Goal: Task Accomplishment & Management: Complete application form

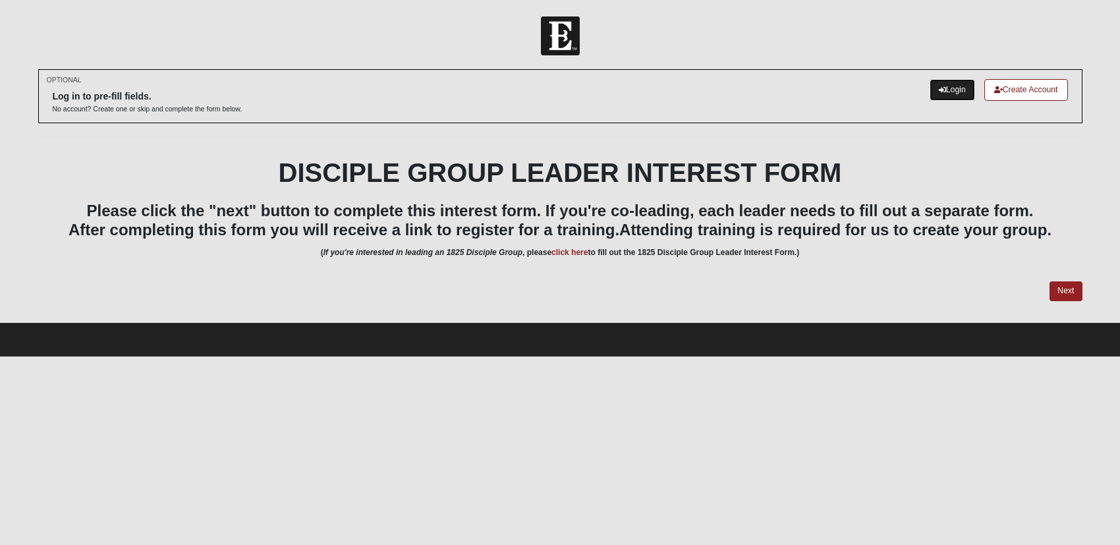
click at [950, 81] on link "Login" at bounding box center [952, 90] width 45 height 22
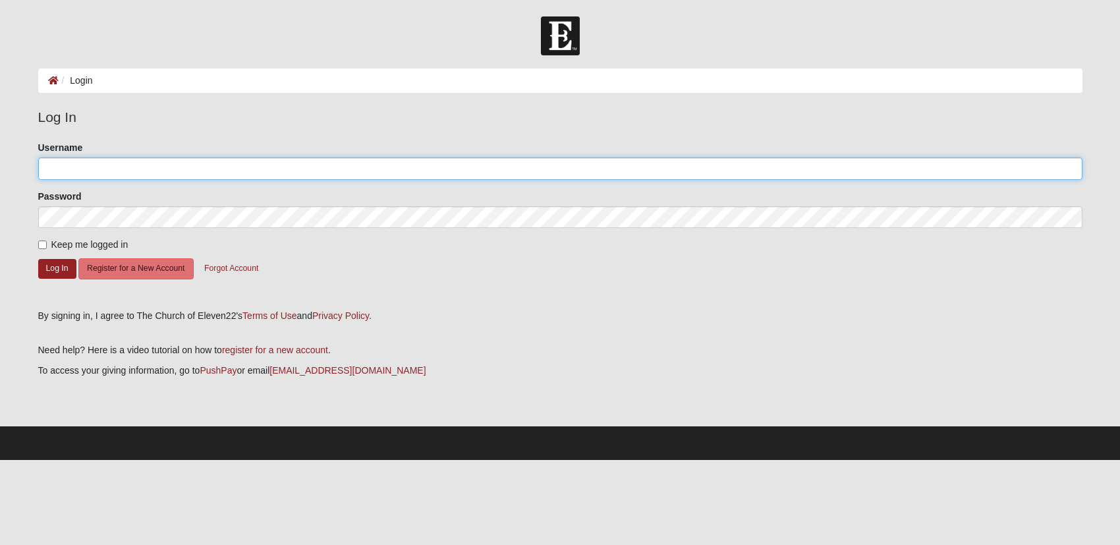
click at [144, 173] on input "Username" at bounding box center [560, 168] width 1044 height 22
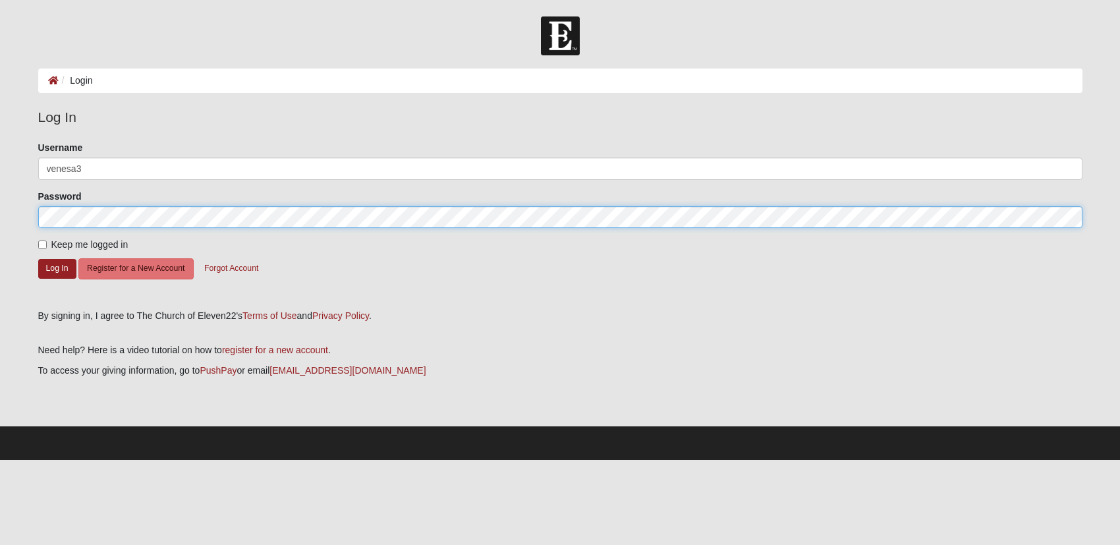
click at [0, 216] on form "Log In Login Login Error Log In Please correct the following: Username venesa3 …" at bounding box center [560, 237] width 1120 height 443
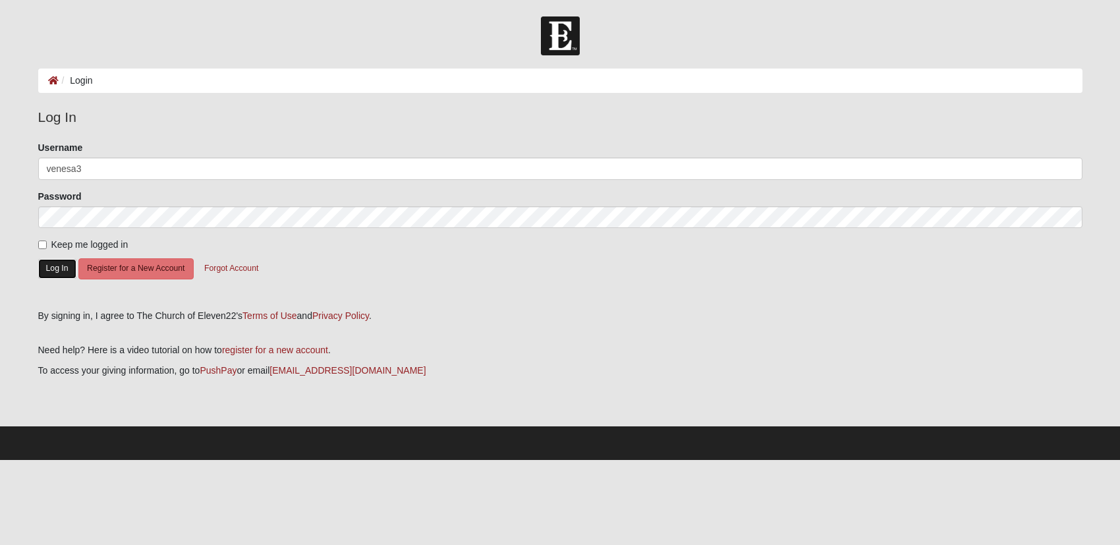
click at [59, 269] on button "Log In" at bounding box center [57, 268] width 38 height 19
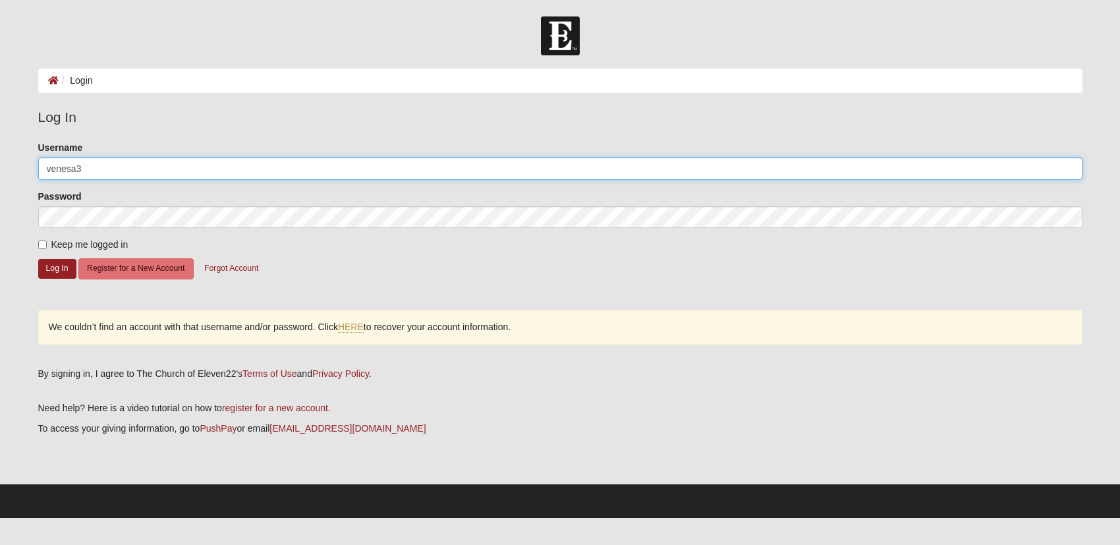
drag, startPoint x: 110, startPoint y: 170, endPoint x: 0, endPoint y: 177, distance: 110.3
click at [0, 177] on form "Log In Login Login Error Log In Please correct the following: Username venesa3 …" at bounding box center [560, 266] width 1120 height 501
type input "venesa"
click at [142, 169] on input "venesa" at bounding box center [560, 168] width 1044 height 22
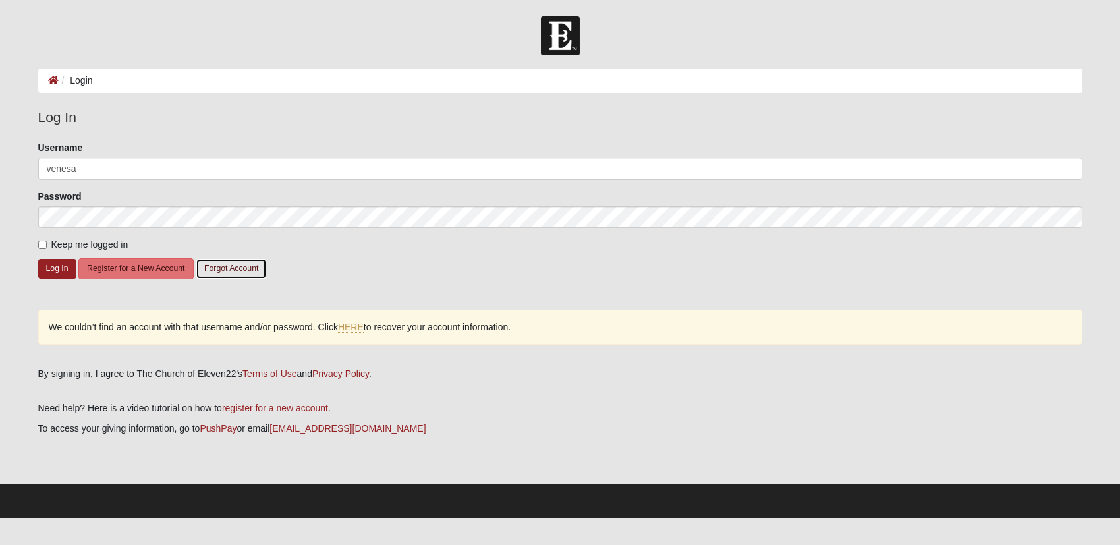
click at [237, 267] on button "Forgot Account" at bounding box center [231, 268] width 71 height 20
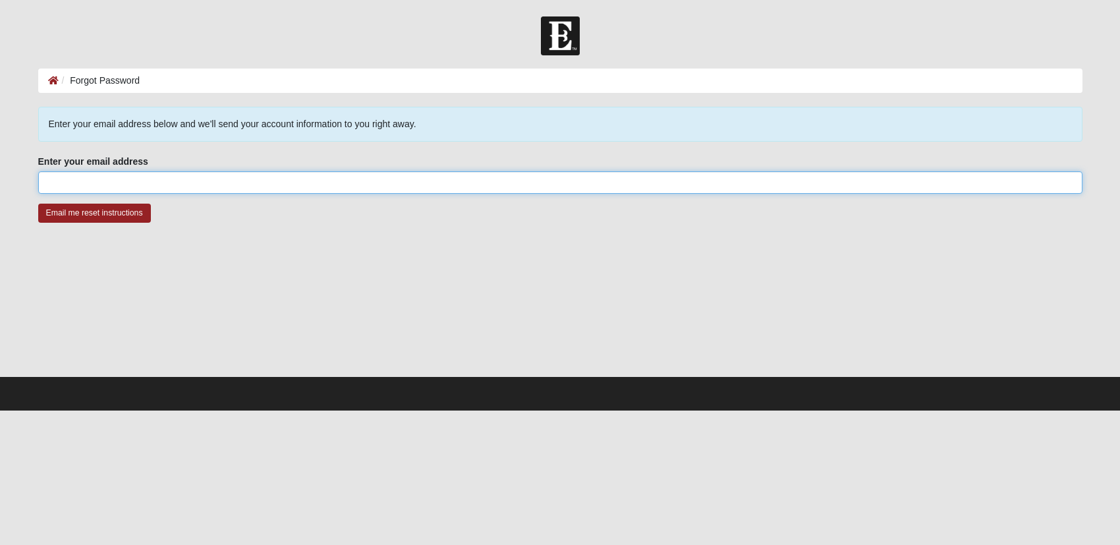
click at [165, 186] on input "Enter your email address" at bounding box center [560, 182] width 1044 height 22
type input "venesa72@gmail.com"
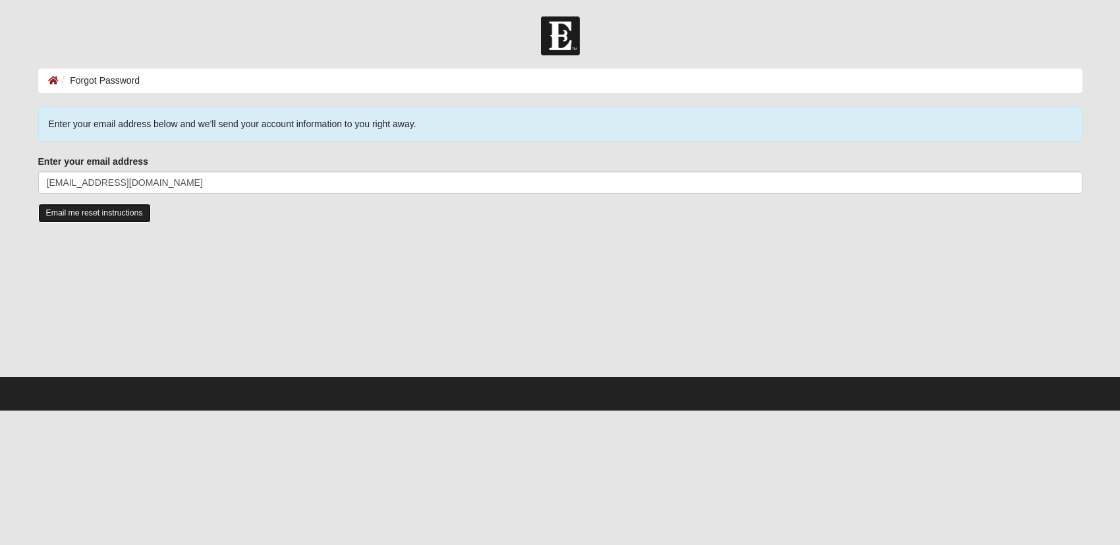
click at [104, 217] on input "Email me reset instructions" at bounding box center [94, 213] width 113 height 19
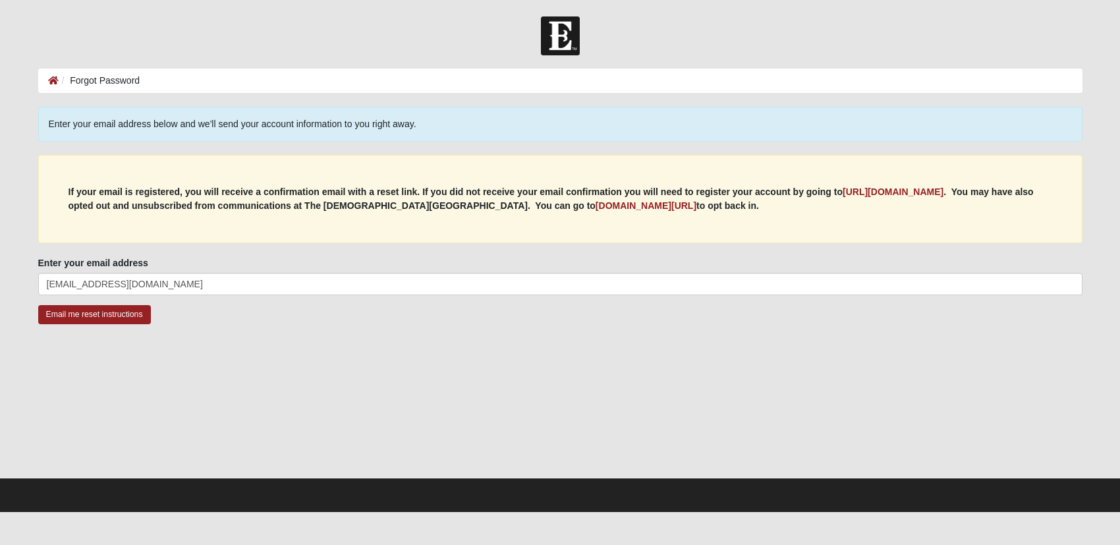
click at [67, 74] on li "Forgot Password" at bounding box center [100, 81] width 82 height 14
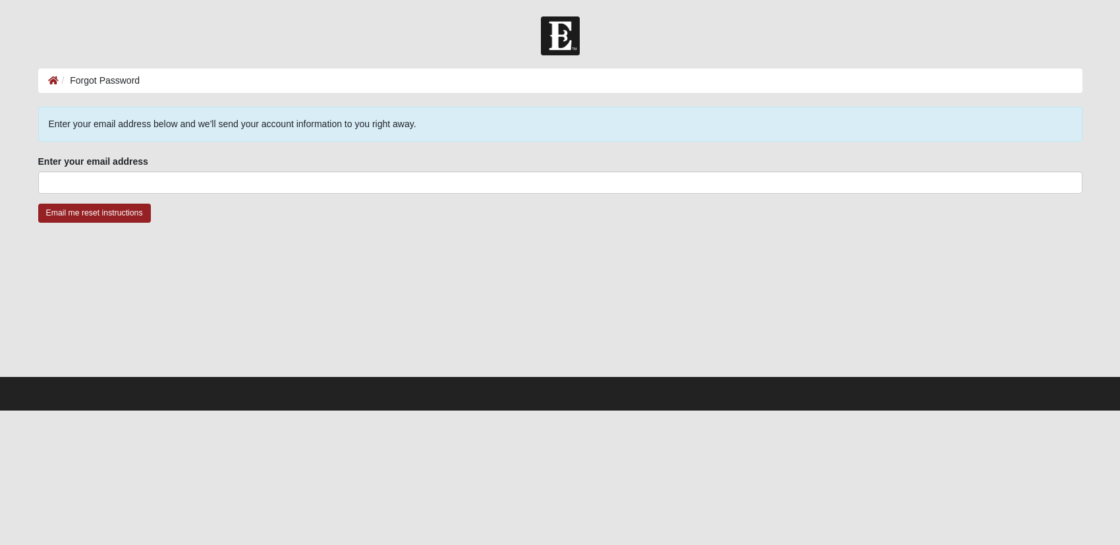
click at [194, 81] on ol "Forgot Password" at bounding box center [560, 81] width 1044 height 24
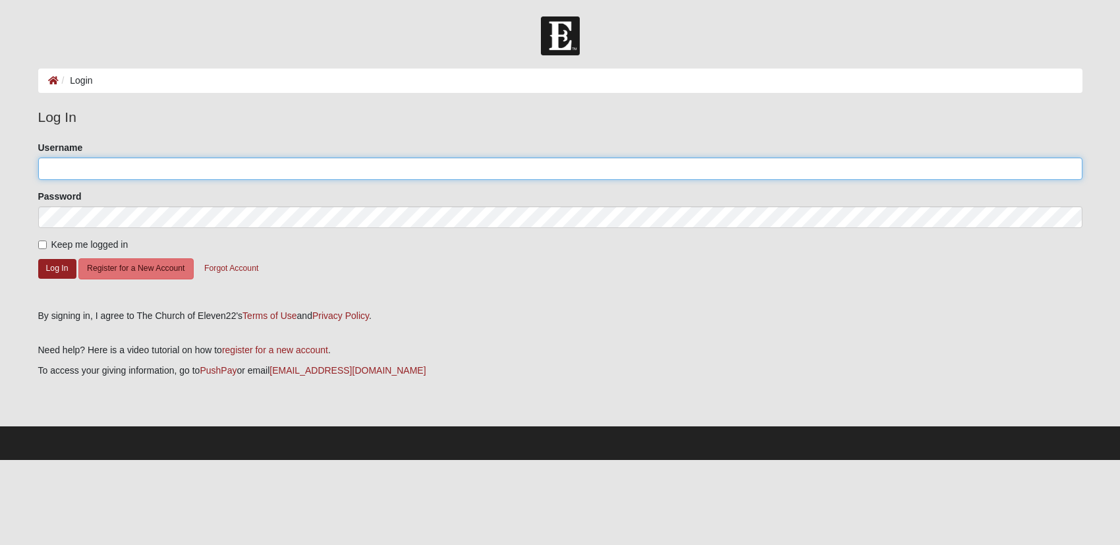
click at [142, 167] on input "Username" at bounding box center [560, 168] width 1044 height 22
type input "[EMAIL_ADDRESS][DOMAIN_NAME]"
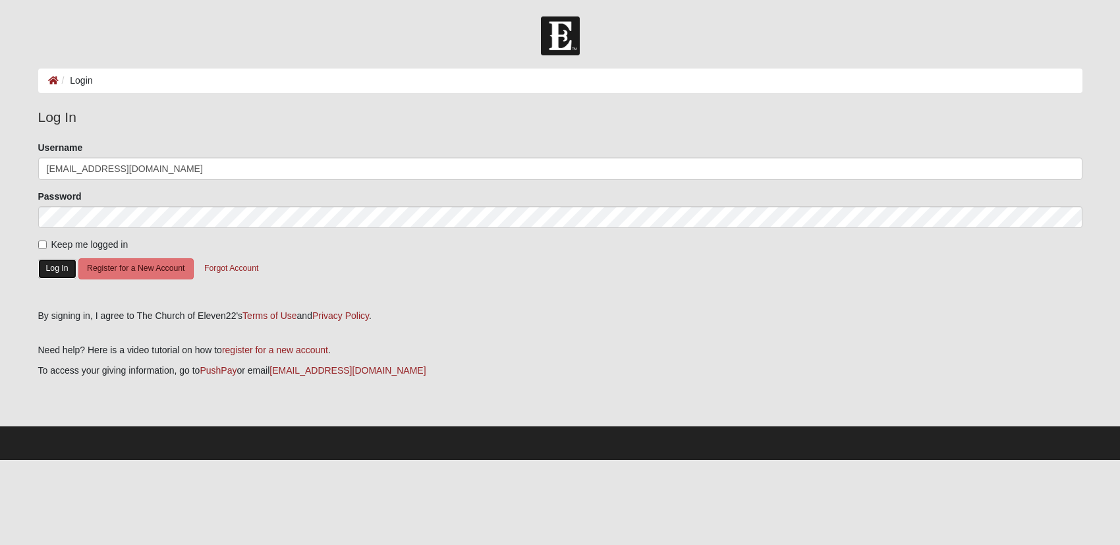
click at [69, 270] on button "Log In" at bounding box center [57, 268] width 38 height 19
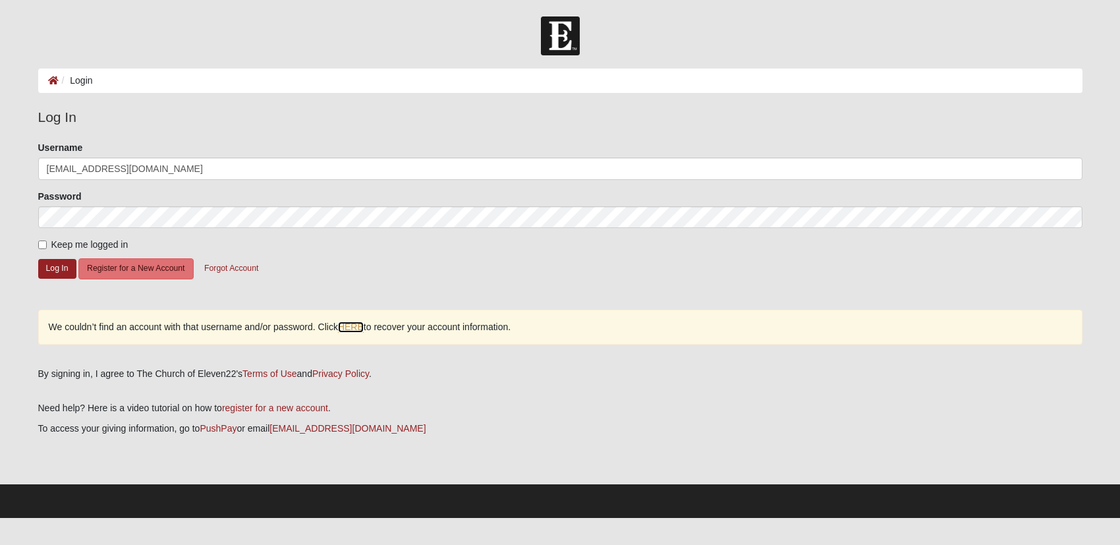
click at [360, 327] on link "HERE" at bounding box center [351, 327] width 26 height 11
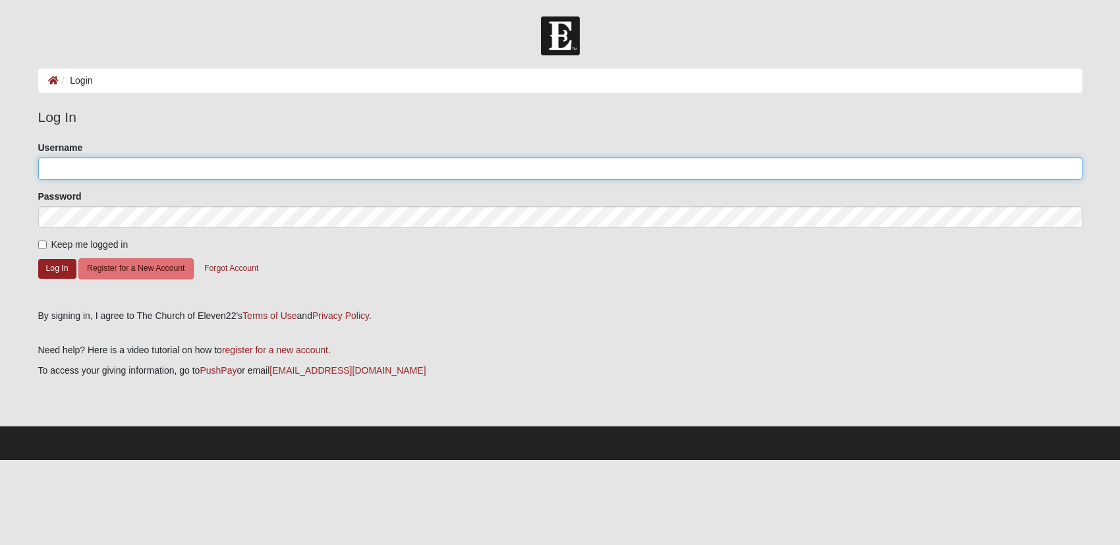
click at [110, 170] on input "Username" at bounding box center [560, 168] width 1044 height 22
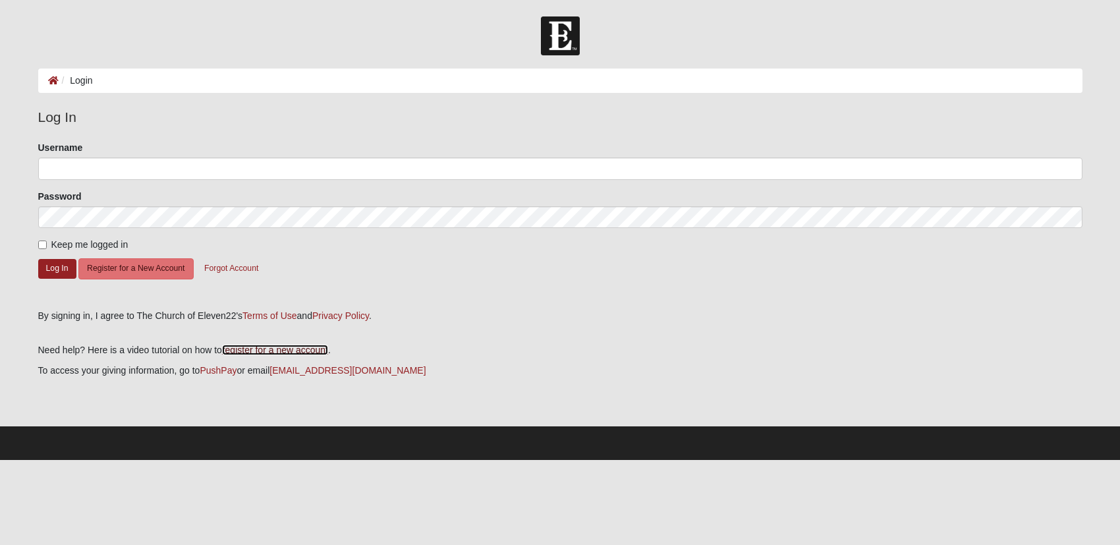
click at [263, 348] on link "register for a new account" at bounding box center [275, 350] width 106 height 11
click at [150, 272] on button "Register for a New Account" at bounding box center [135, 268] width 115 height 20
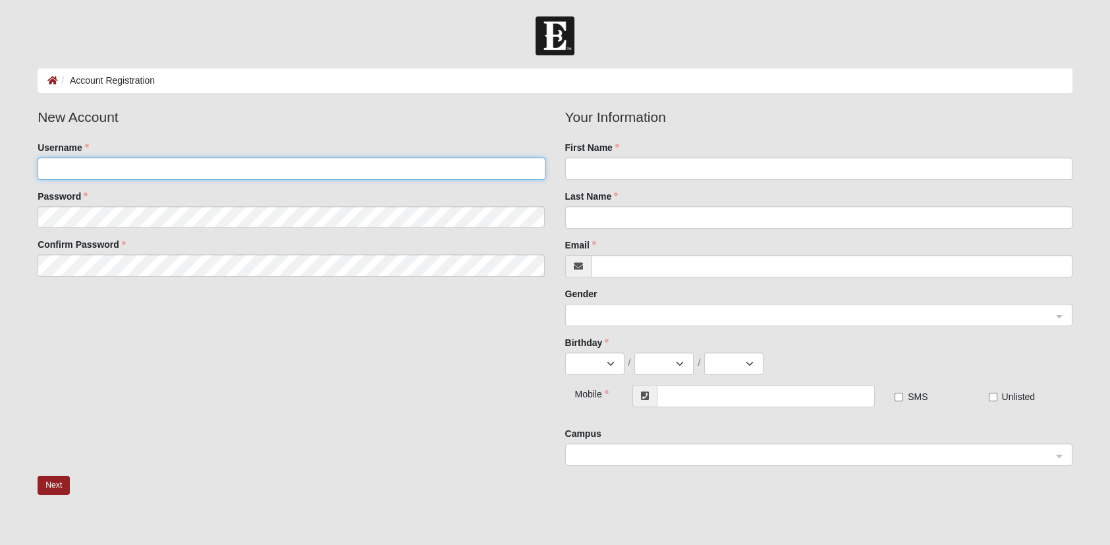
click at [155, 164] on input "Username" at bounding box center [291, 168] width 507 height 22
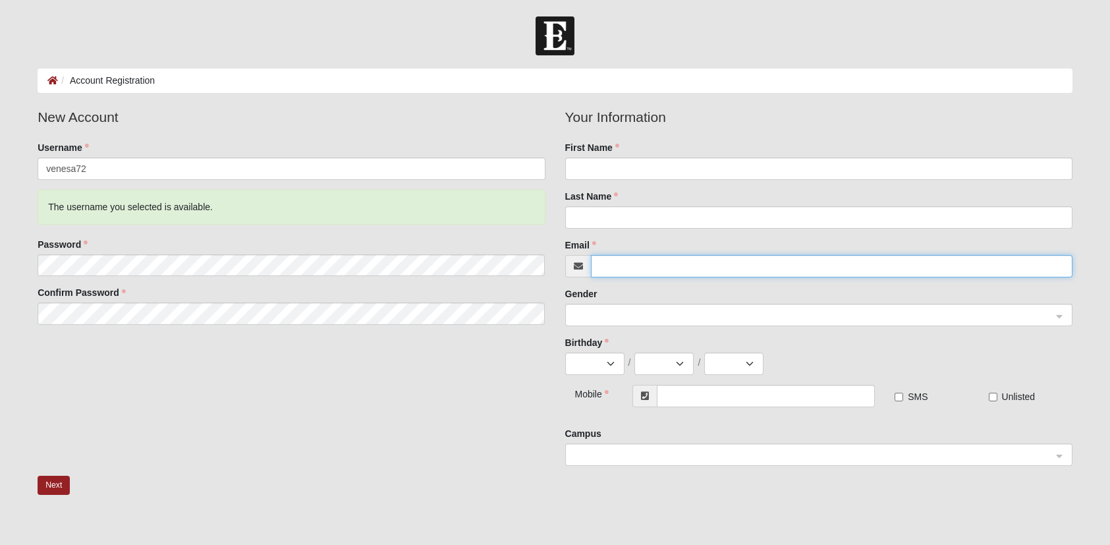
click at [669, 262] on input "Email" at bounding box center [832, 266] width 482 height 22
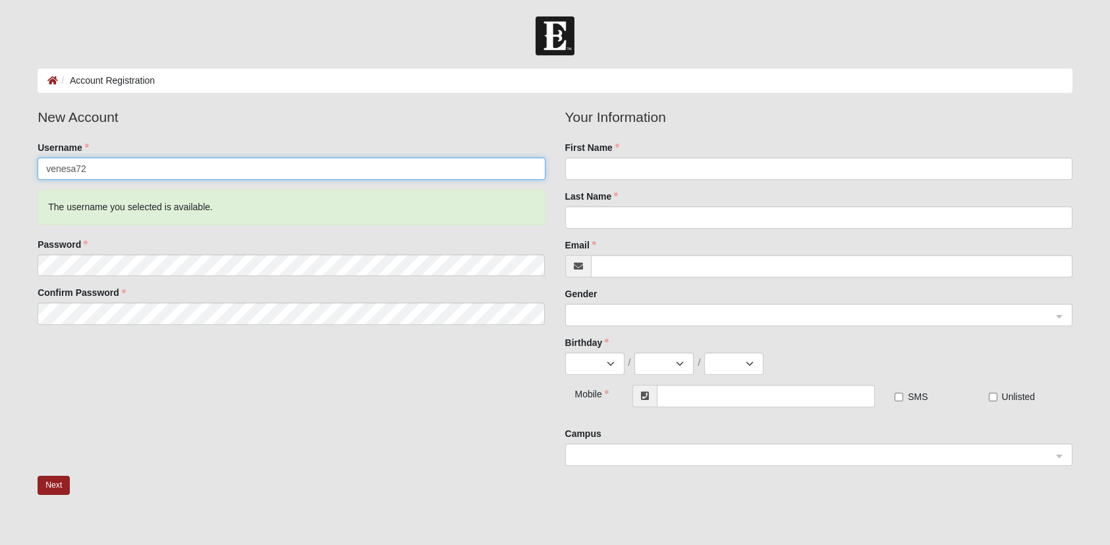
drag, startPoint x: 126, startPoint y: 168, endPoint x: 20, endPoint y: 165, distance: 106.8
click at [20, 165] on form "Log In Account Registration Account Registration Error Please correct the follo…" at bounding box center [555, 348] width 1110 height 665
click at [116, 164] on input "venesa3" at bounding box center [291, 168] width 507 height 22
drag, startPoint x: 116, startPoint y: 164, endPoint x: 66, endPoint y: 169, distance: 50.3
click at [66, 169] on input "venesa3" at bounding box center [291, 168] width 507 height 22
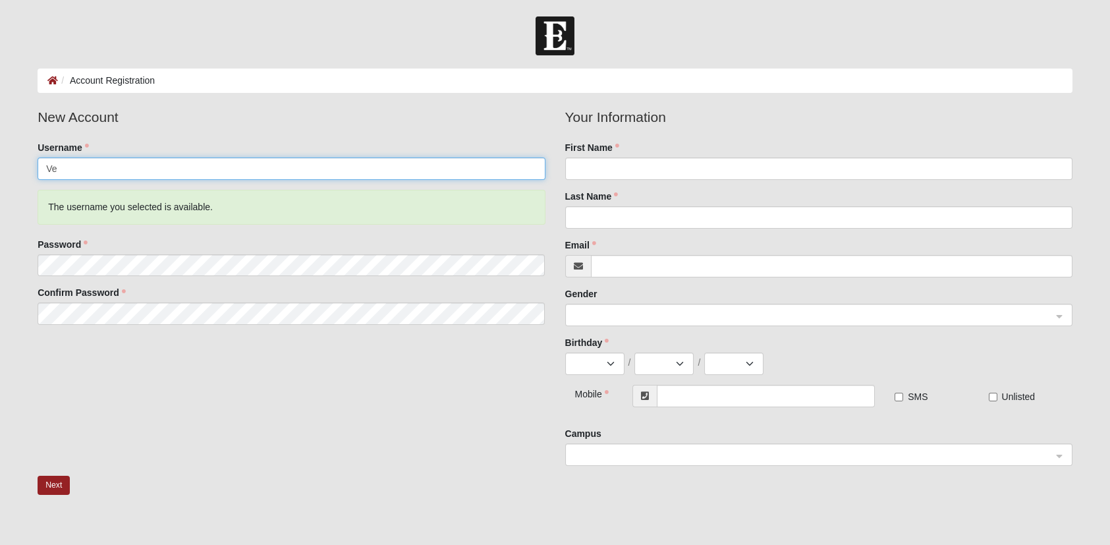
type input "V"
type input "venesa72"
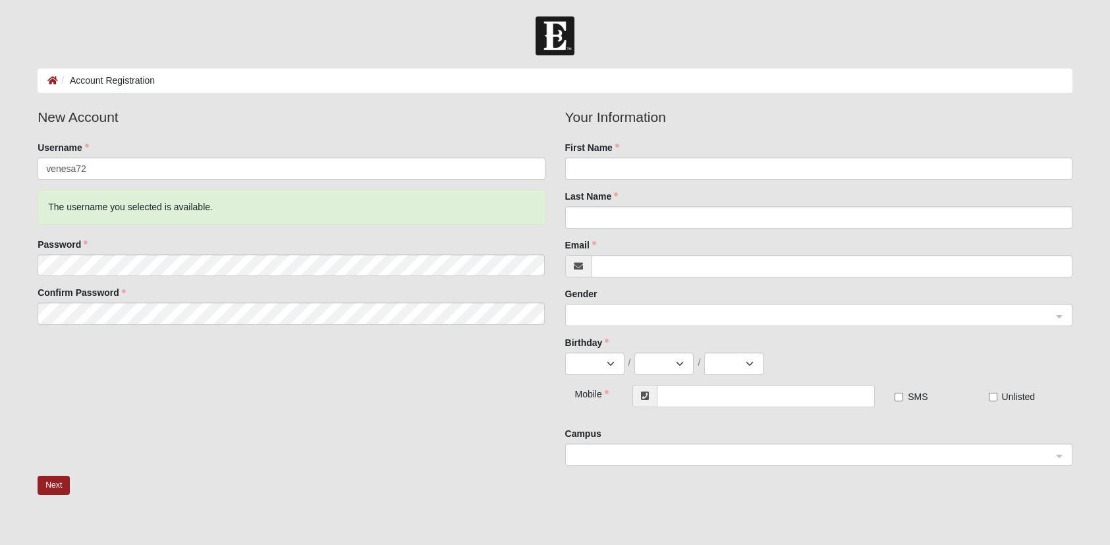
click at [240, 386] on div "New Account Username venesa72 The username you selected is available. Password …" at bounding box center [555, 291] width 1055 height 369
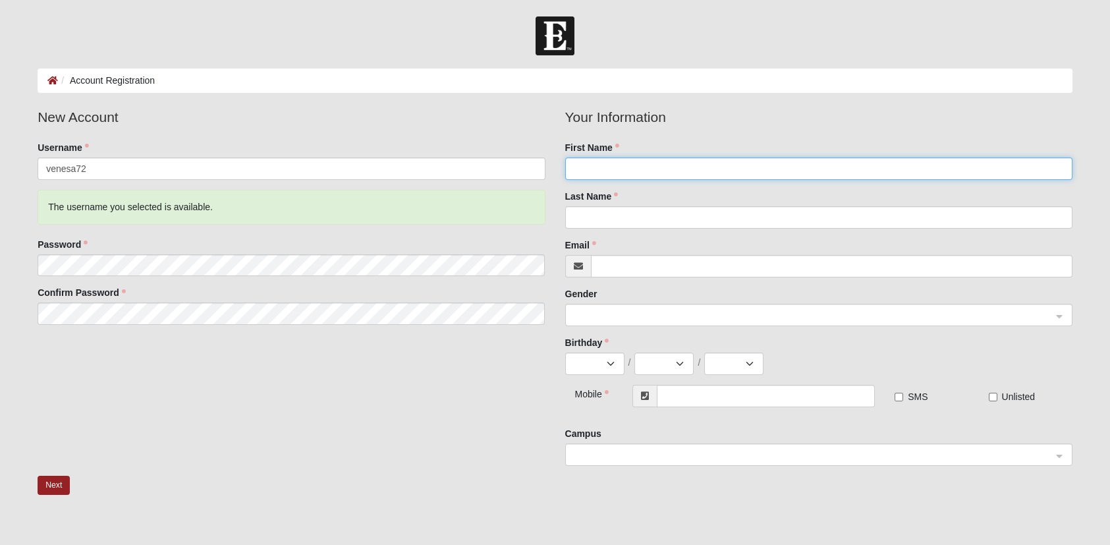
click at [625, 158] on input "First Name" at bounding box center [818, 168] width 507 height 22
type input "Venesa"
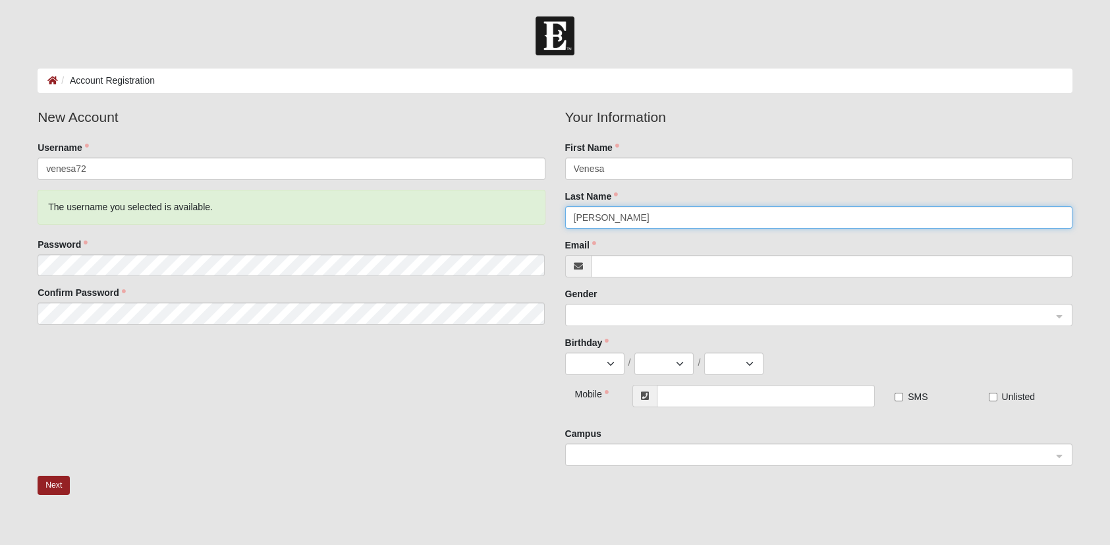
type input "[PERSON_NAME]"
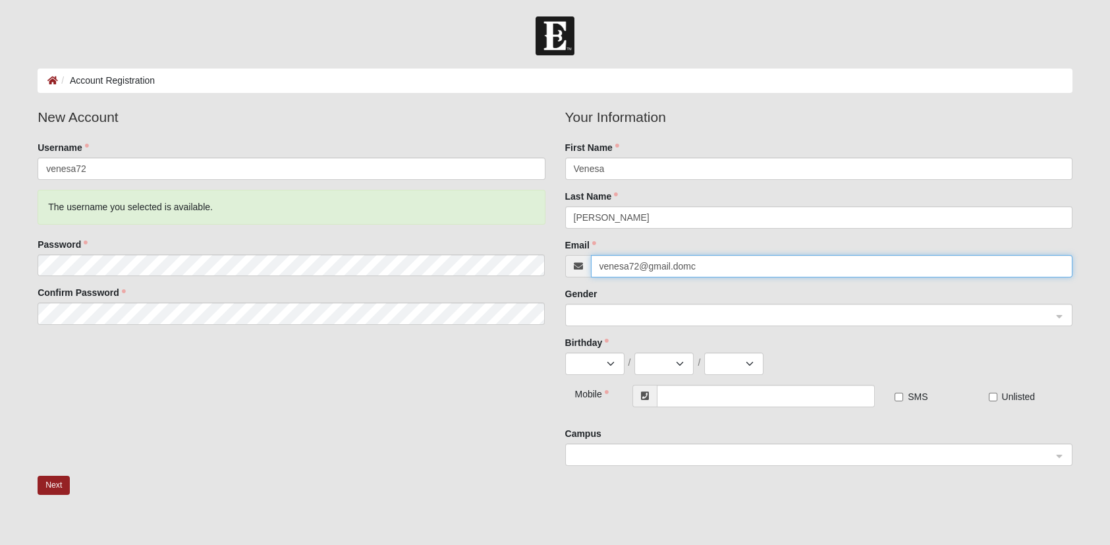
type input "venesa72@gmail.domc"
click at [612, 308] on span at bounding box center [813, 315] width 478 height 14
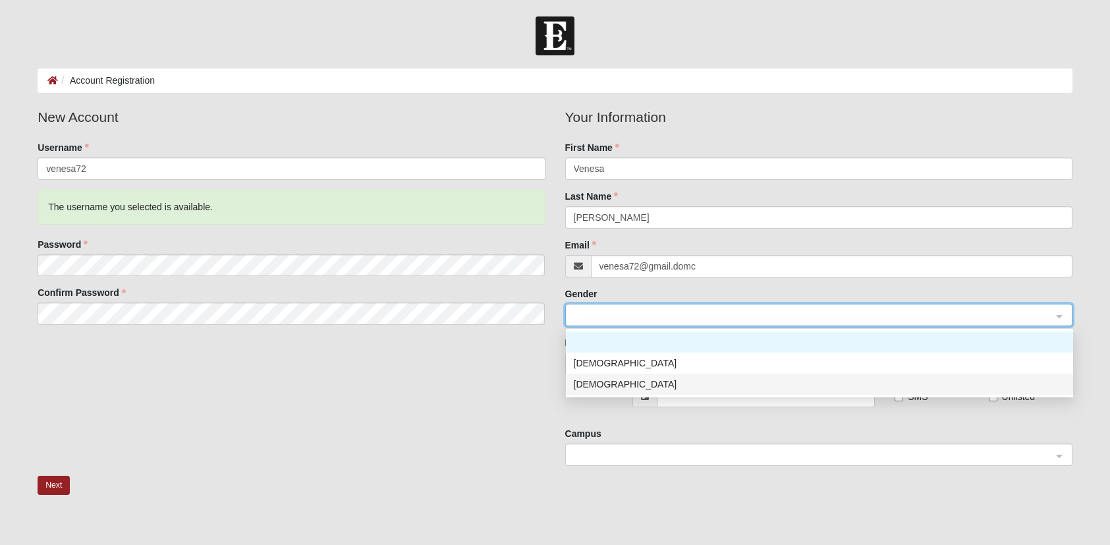
click at [605, 383] on div "Female" at bounding box center [819, 384] width 491 height 14
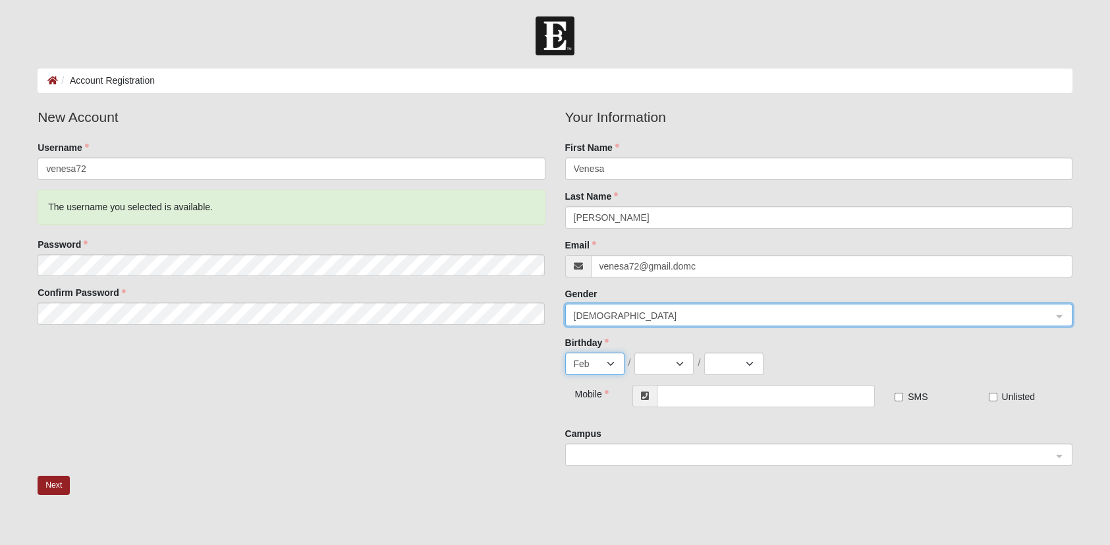
click at [613, 358] on select "Jan Feb Mar Apr May Jun Jul Aug Sep Oct Nov Dec" at bounding box center [594, 363] width 59 height 22
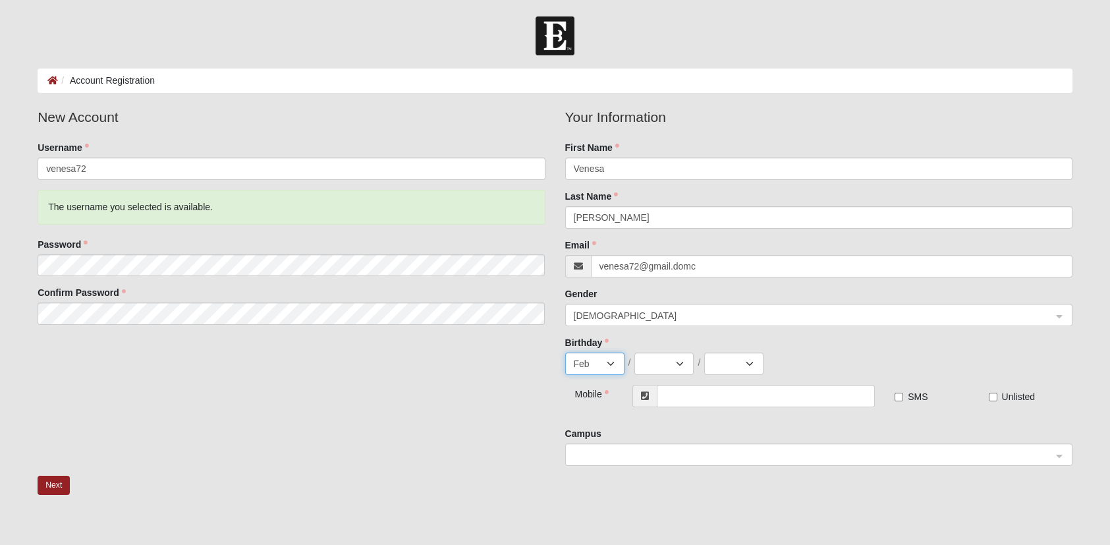
select select "1"
click at [565, 352] on select "Jan Feb Mar Apr May Jun Jul Aug Sep Oct Nov Dec" at bounding box center [594, 363] width 59 height 22
click at [671, 367] on select "1 2 3 4 5 6 7 8 9 10 11 12 13 14 15 16 17 18 19 20 21 22 23 24 25 26 27 28 29 3…" at bounding box center [663, 363] width 59 height 22
select select "27"
click at [634, 352] on select "1 2 3 4 5 6 7 8 9 10 11 12 13 14 15 16 17 18 19 20 21 22 23 24 25 26 27 28 29 3…" at bounding box center [663, 363] width 59 height 22
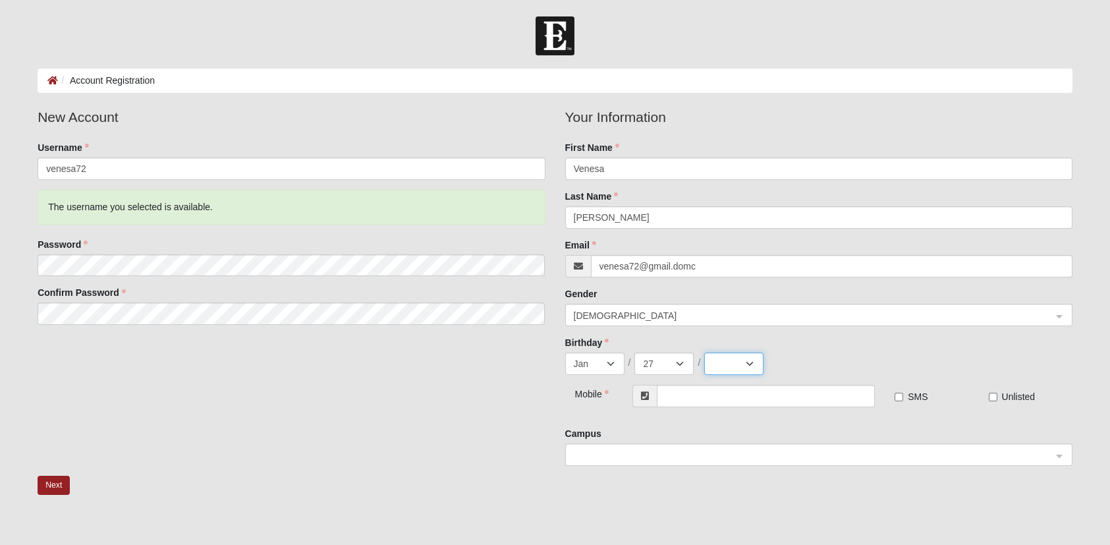
click at [744, 362] on select "2025 2024 2023 2022 2021 2020 2019 2018 2017 2016 2015 2014 2013 2012 2011 2010…" at bounding box center [733, 363] width 59 height 22
select select "1972"
click at [704, 352] on select "2025 2024 2023 2022 2021 2020 2019 2018 2017 2016 2015 2014 2013 2012 2011 2010…" at bounding box center [733, 363] width 59 height 22
click at [717, 395] on input "text" at bounding box center [766, 396] width 219 height 22
type input "[PHONE_NUMBER]"
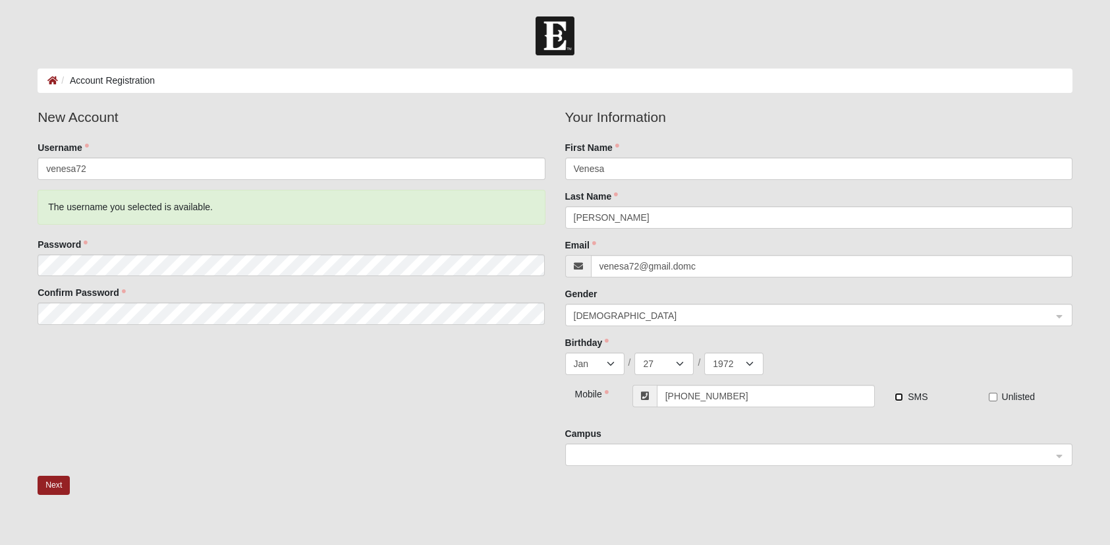
click at [900, 397] on input "SMS" at bounding box center [899, 397] width 9 height 9
checkbox input "true"
click at [846, 452] on span at bounding box center [813, 455] width 478 height 14
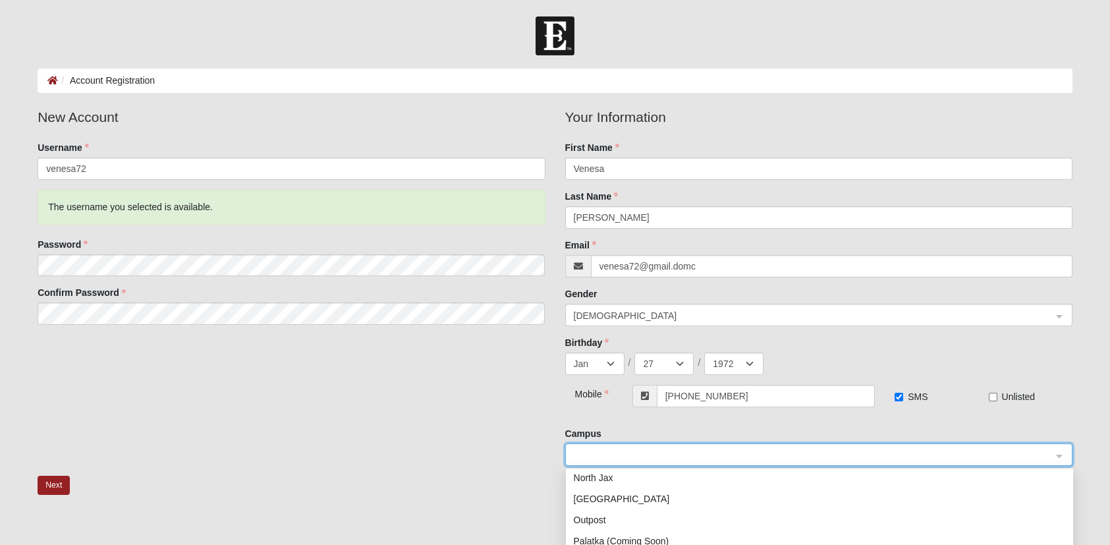
scroll to position [132, 0]
click at [621, 513] on div "Outpost" at bounding box center [819, 518] width 491 height 14
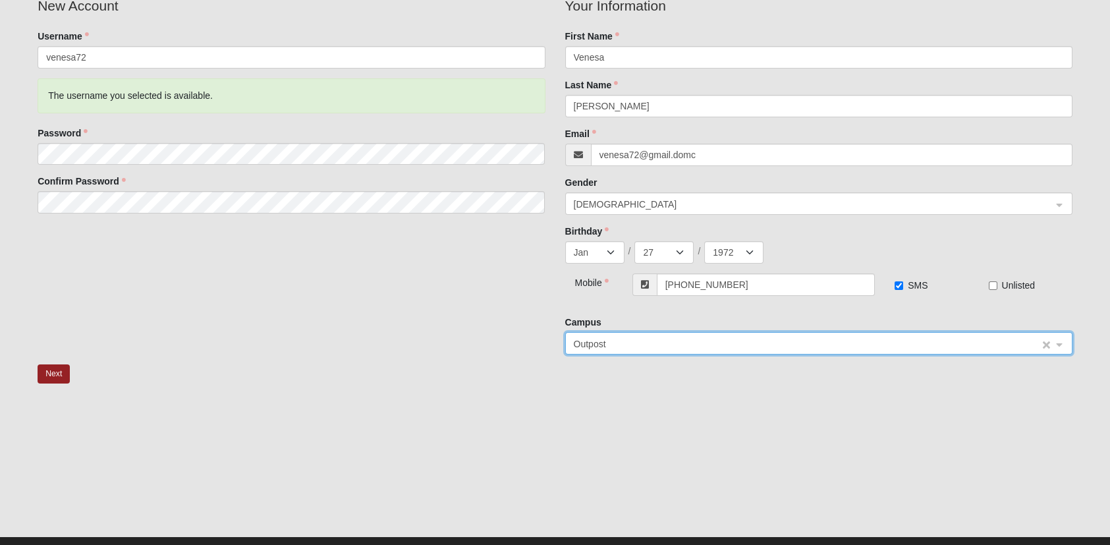
scroll to position [136, 0]
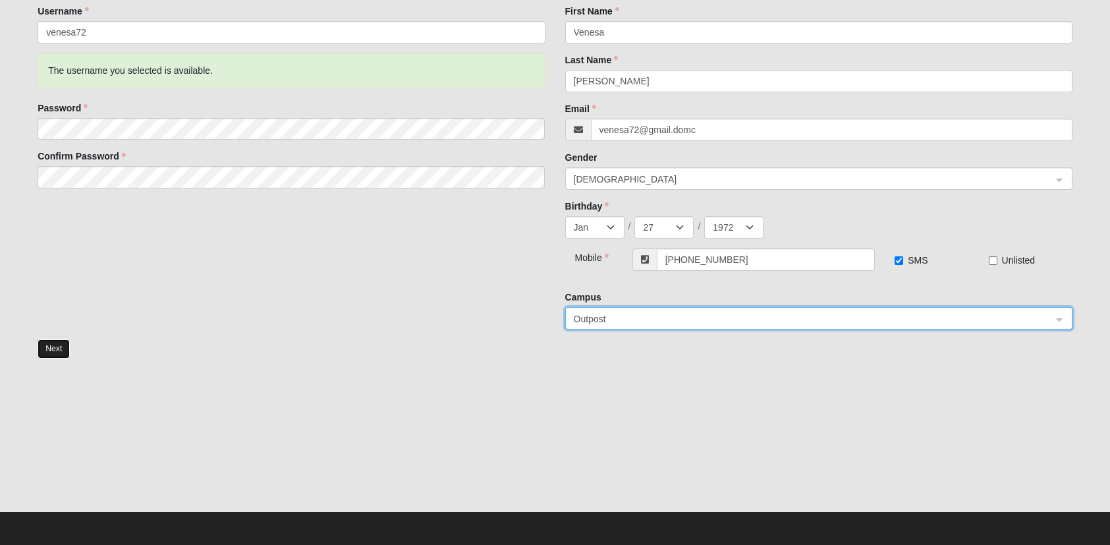
click at [50, 348] on button "Next" at bounding box center [54, 348] width 32 height 19
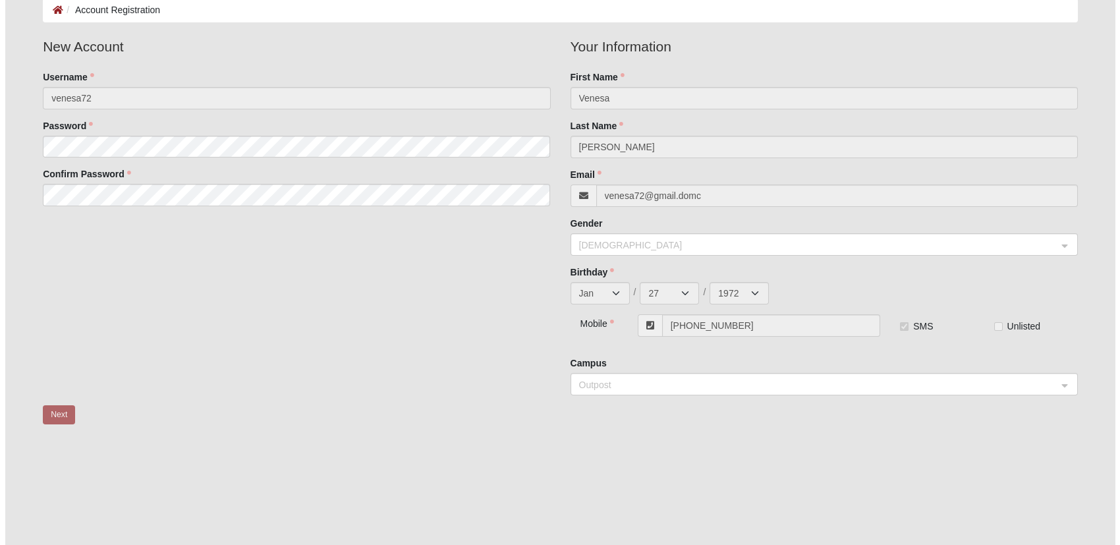
scroll to position [0, 0]
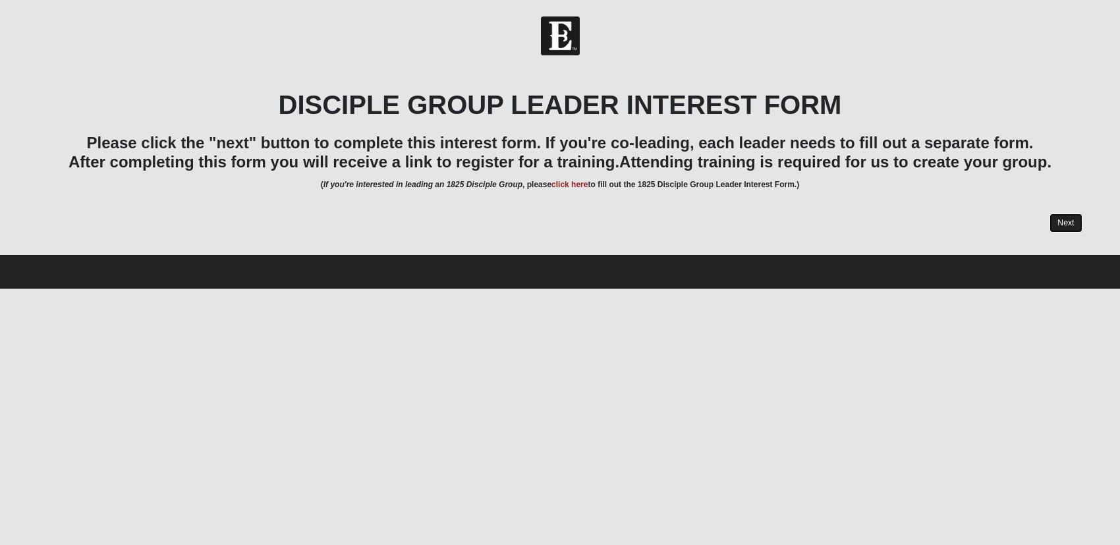
click at [1073, 219] on link "Next" at bounding box center [1065, 222] width 32 height 19
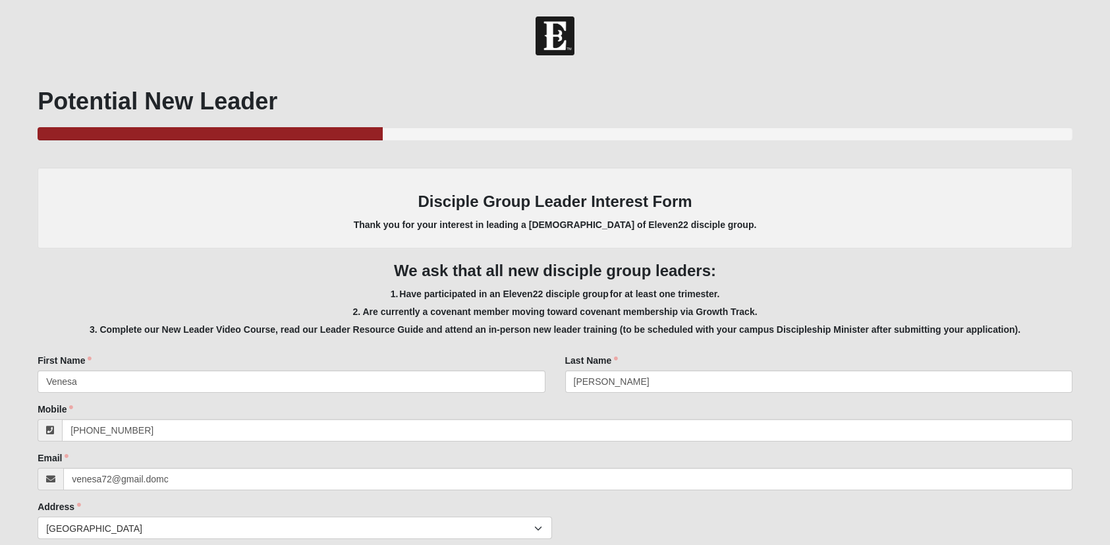
scroll to position [198, 0]
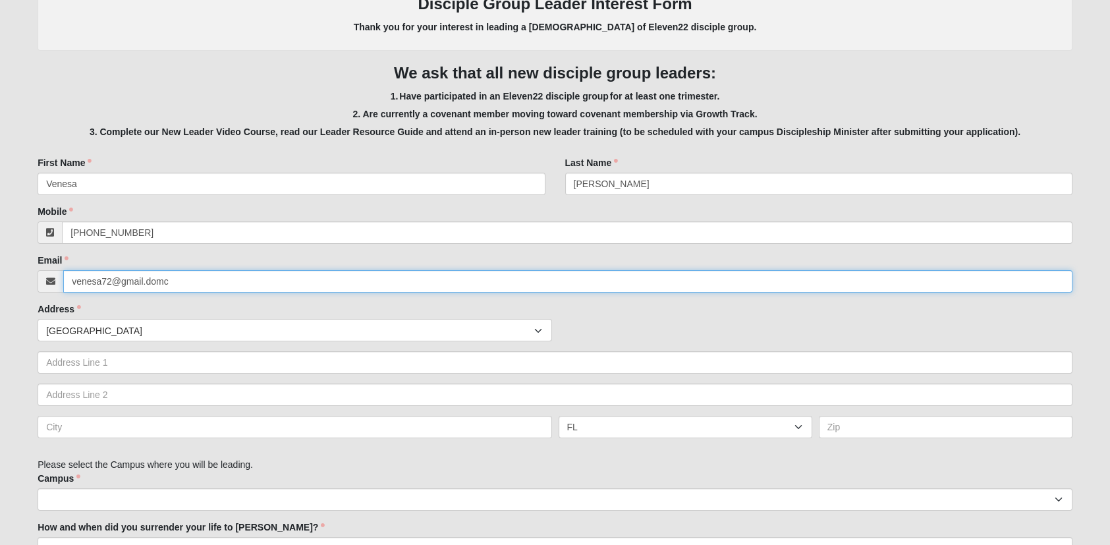
click at [208, 279] on input "venesa72@gmail.domc" at bounding box center [567, 281] width 1009 height 22
type input "venesa72@gmail.com"
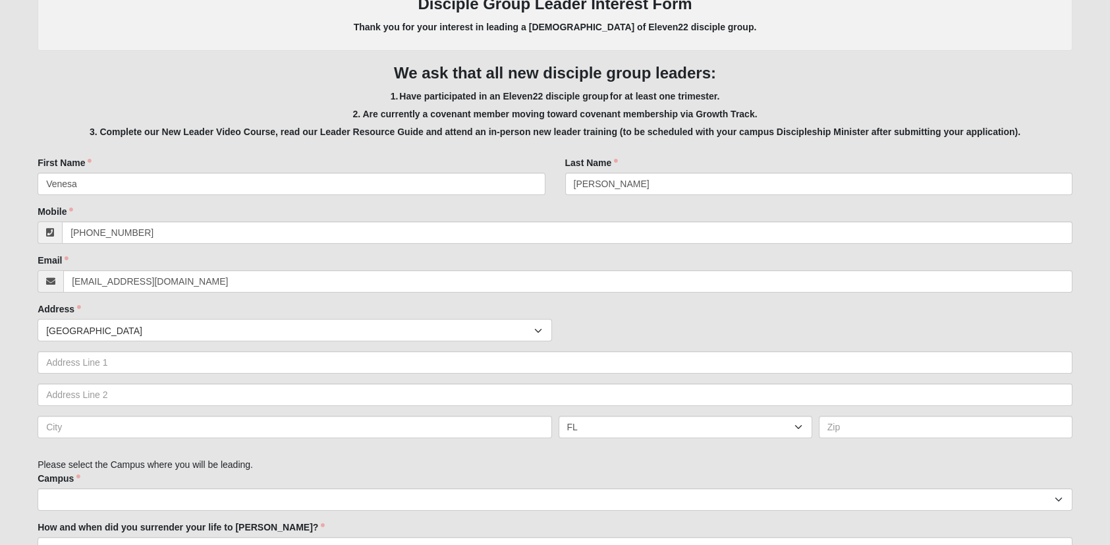
click at [317, 302] on div "Address Countries United States ------------------------ Afghanistan Aland Isla…" at bounding box center [555, 375] width 1035 height 146
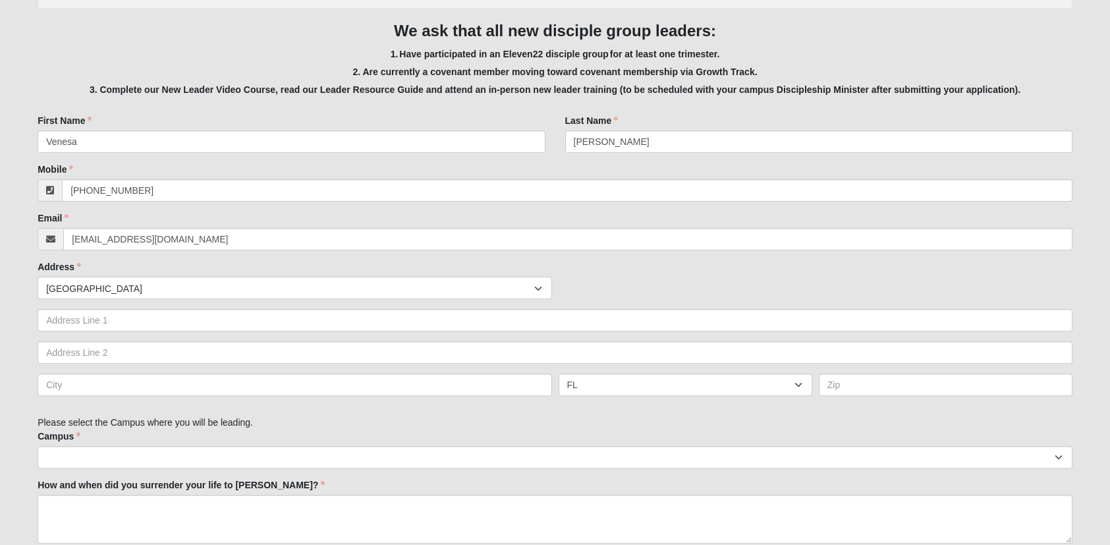
scroll to position [264, 0]
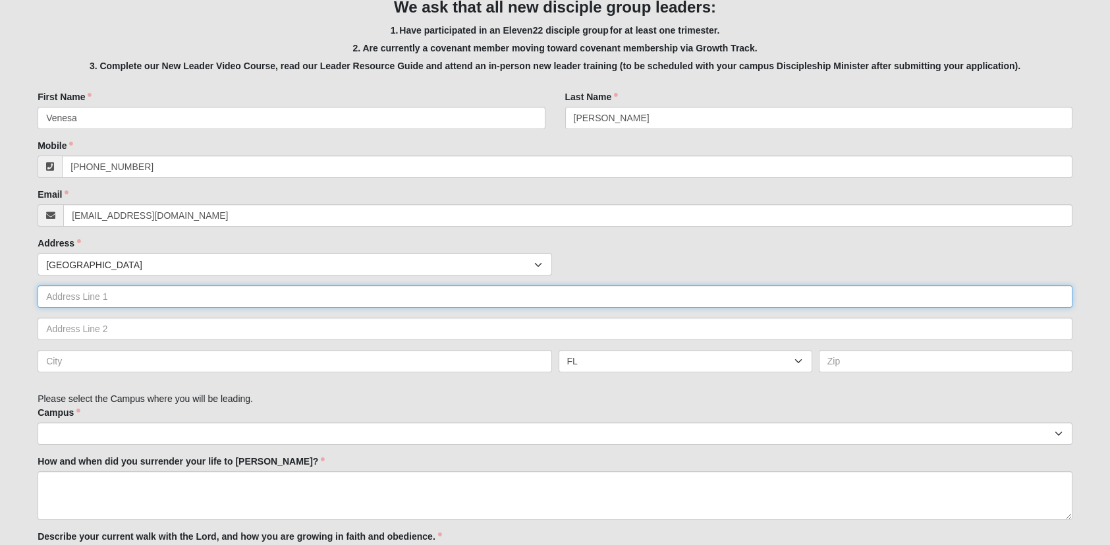
click at [317, 294] on input "text" at bounding box center [555, 296] width 1035 height 22
type input "9045 Lee Vista Blvd #1501"
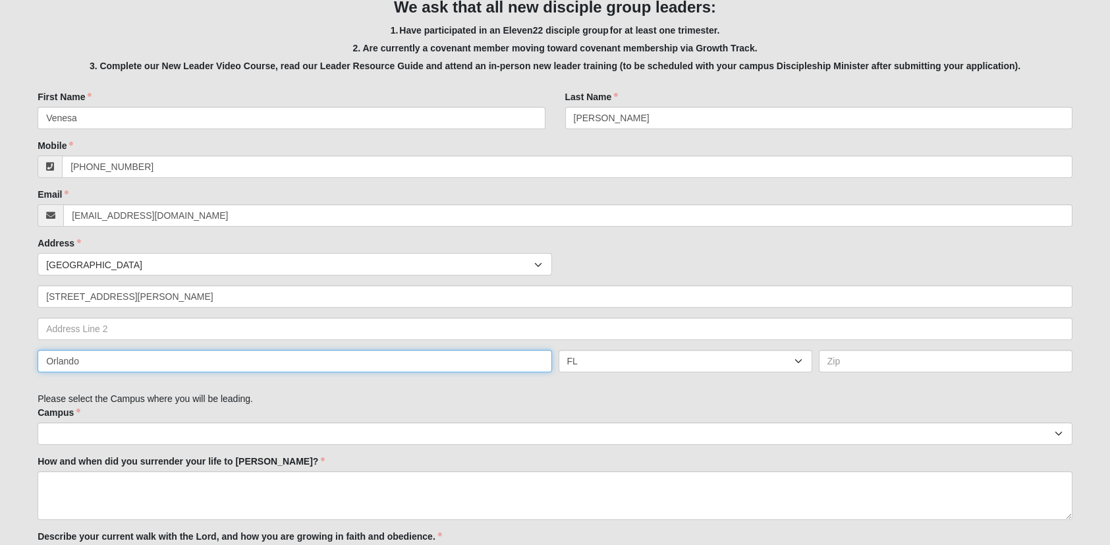
type input "Orlando"
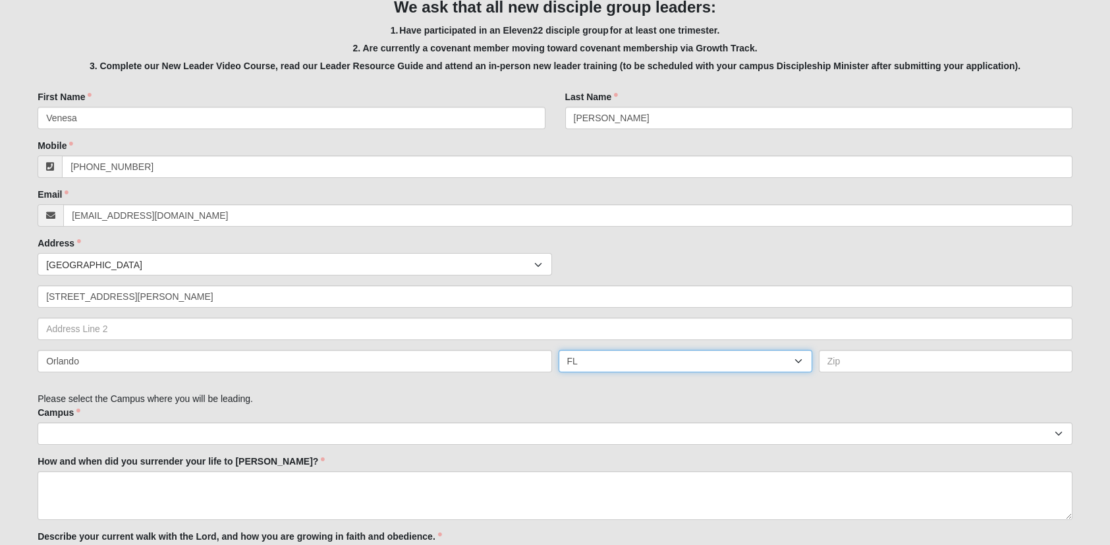
select select "FM"
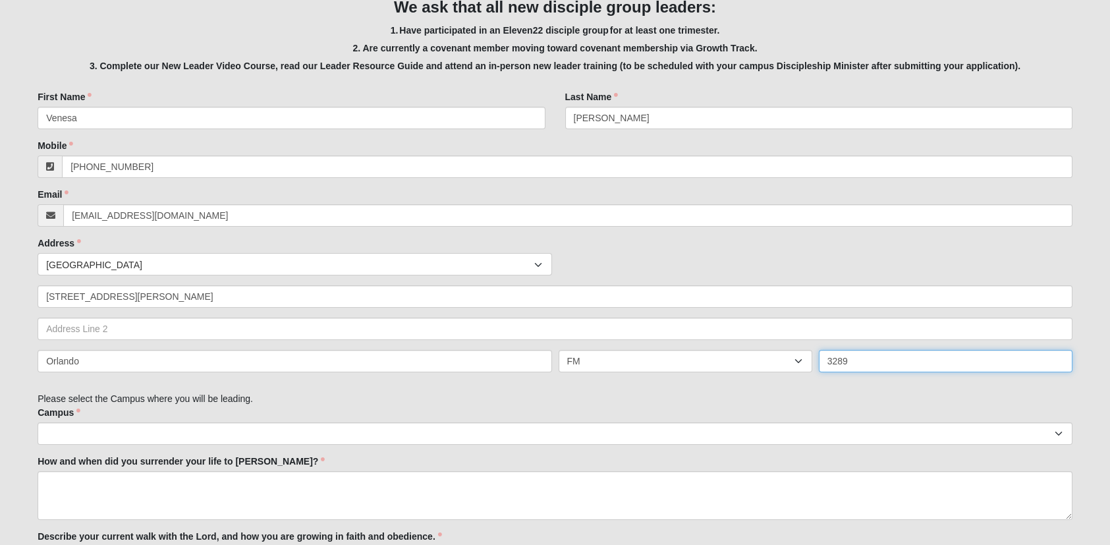
type input "3289"
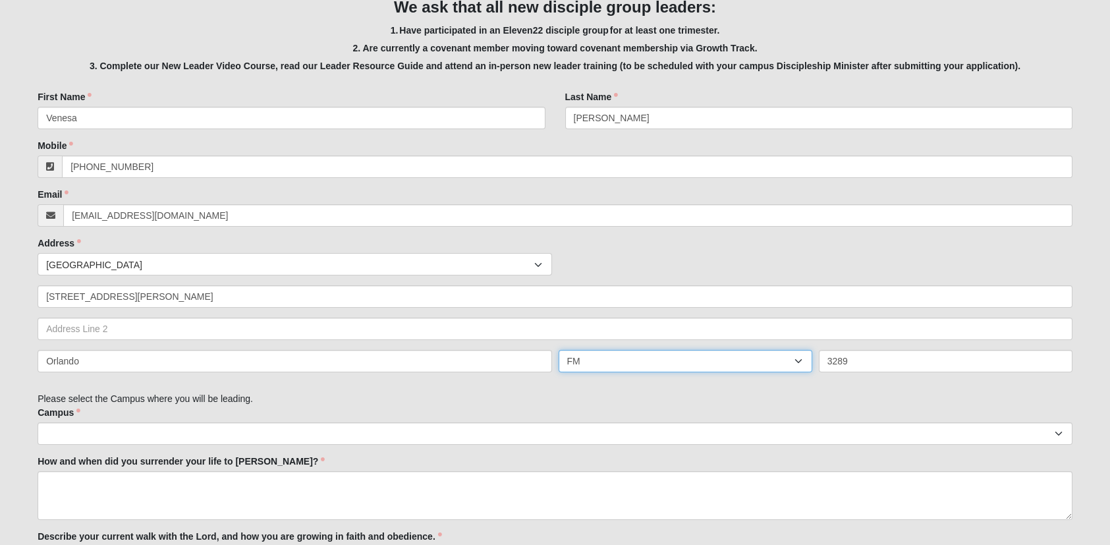
click at [669, 358] on select "AL AK AS AR AZ CA CO CT DE DC FM FL GA GU HI ID IL IN IA KS KY LA ME MH MD MA M…" at bounding box center [686, 361] width 254 height 22
select select "FL"
click at [559, 350] on select "AL AK AS AR AZ CA CO CT DE DC FM FL GA GU HI ID IL IN IA KS KY LA ME MH MD MA M…" at bounding box center [686, 361] width 254 height 22
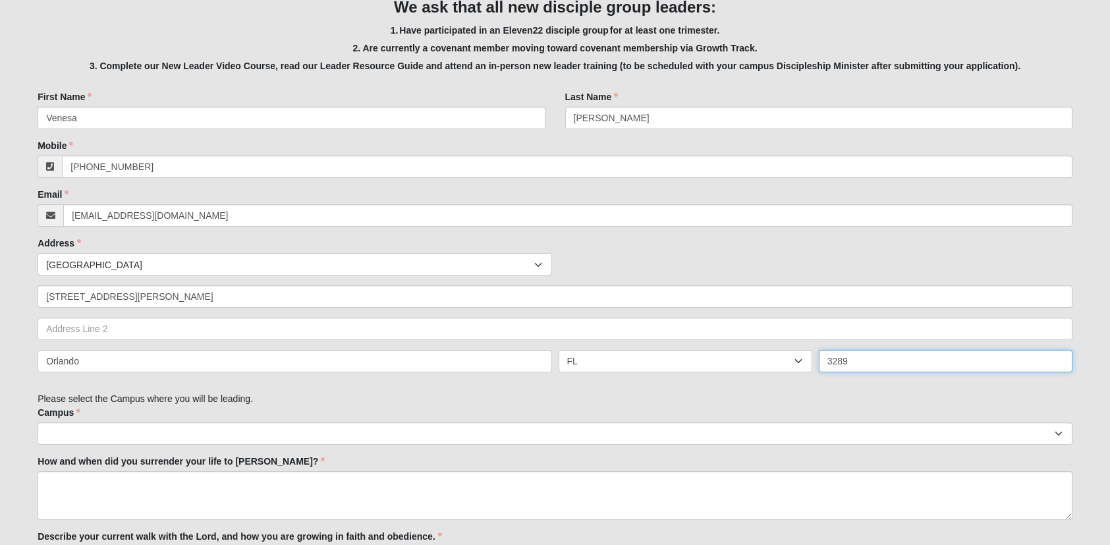
drag, startPoint x: 868, startPoint y: 360, endPoint x: 807, endPoint y: 352, distance: 61.0
click at [807, 352] on div "Orlando AL AK AS AR AZ CA CO CT DE DC FM FL GA GU HI ID IL IN IA KS KY LA ME MH…" at bounding box center [555, 366] width 1042 height 32
type input "32829"
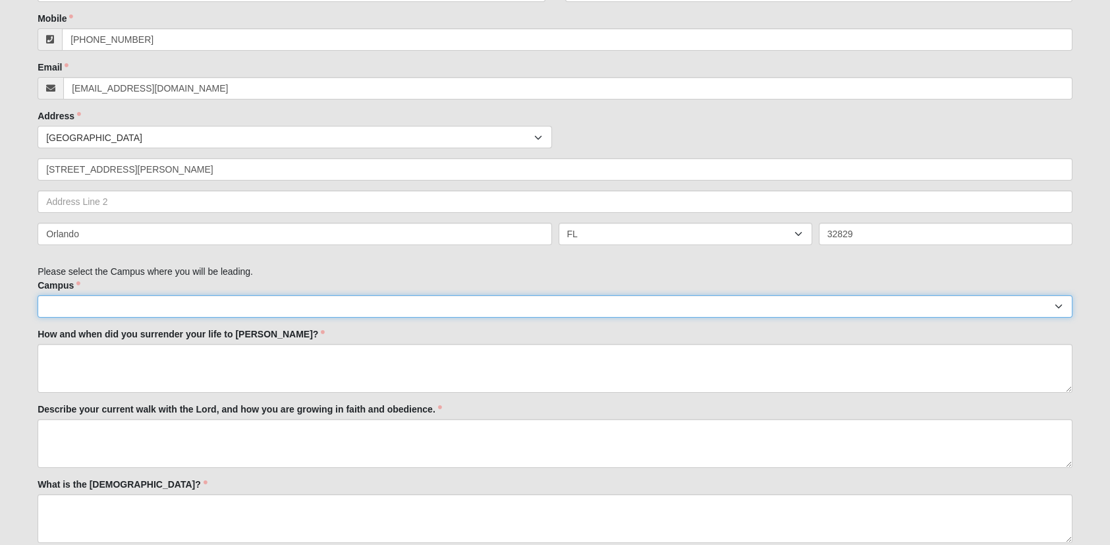
scroll to position [395, 0]
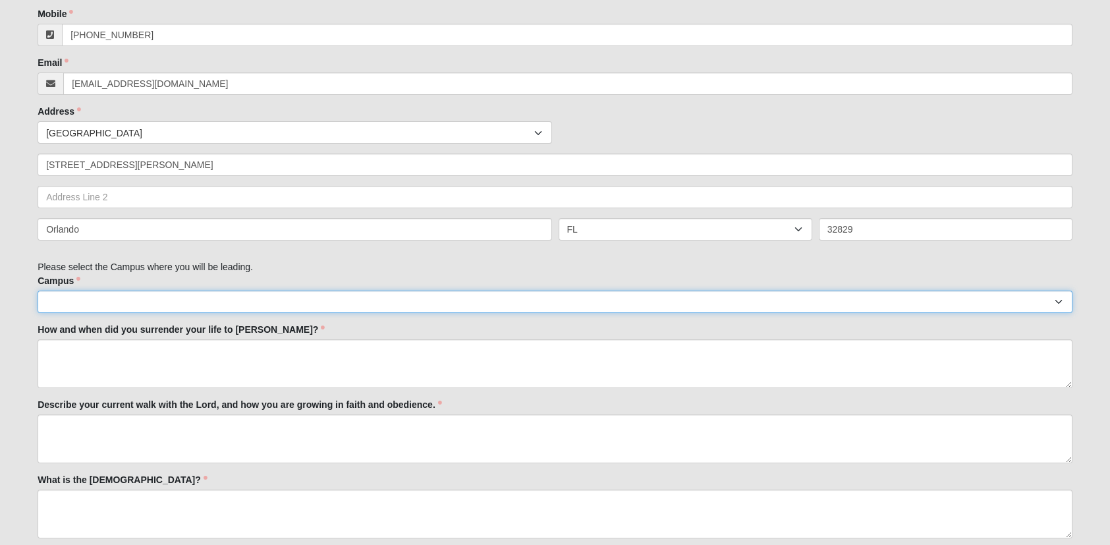
click at [483, 303] on select "Arlington Baymeadows Eleven22 Online Fleming Island Jesup Mandarin North Jax Or…" at bounding box center [555, 302] width 1035 height 22
click at [94, 302] on select "Arlington Baymeadows Eleven22 Online Fleming Island Jesup Mandarin North Jax Or…" at bounding box center [555, 302] width 1035 height 22
select select "10"
click at [38, 291] on select "Arlington Baymeadows Eleven22 Online Fleming Island Jesup Mandarin North Jax Or…" at bounding box center [555, 302] width 1035 height 22
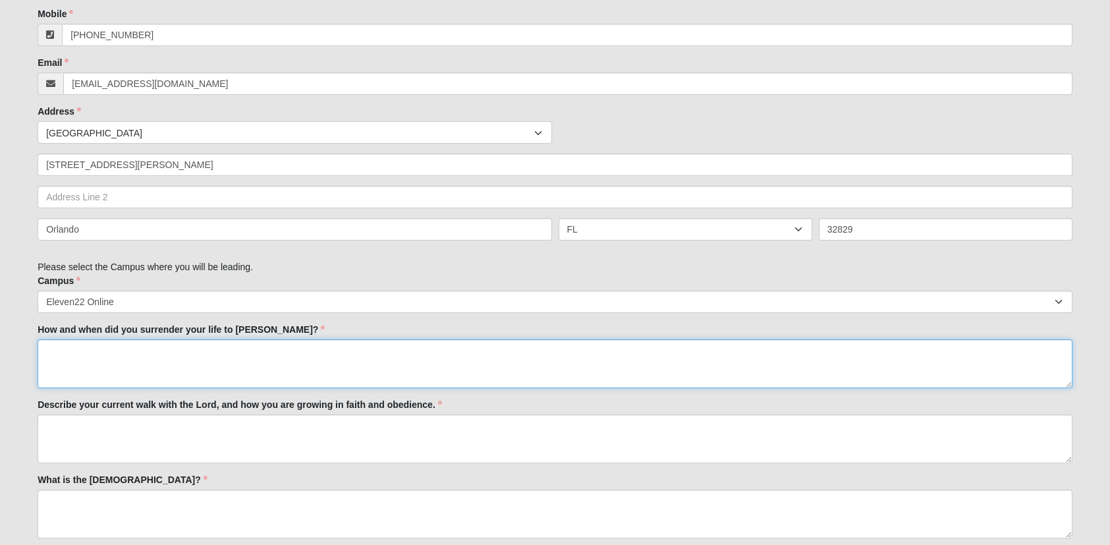
click at [96, 362] on textarea "How and when did you surrender your life to [PERSON_NAME]?" at bounding box center [555, 363] width 1035 height 49
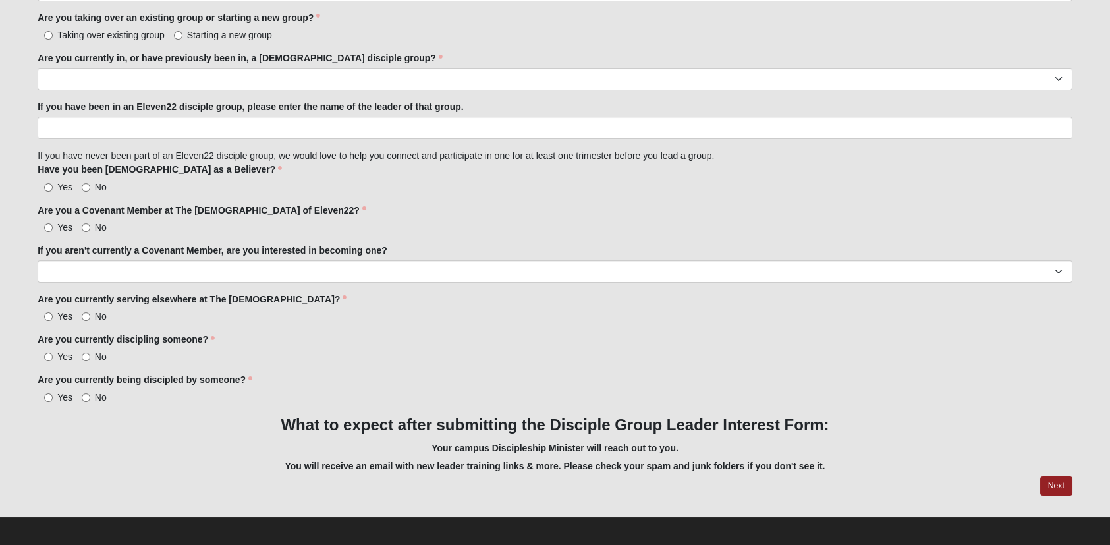
scroll to position [1057, 0]
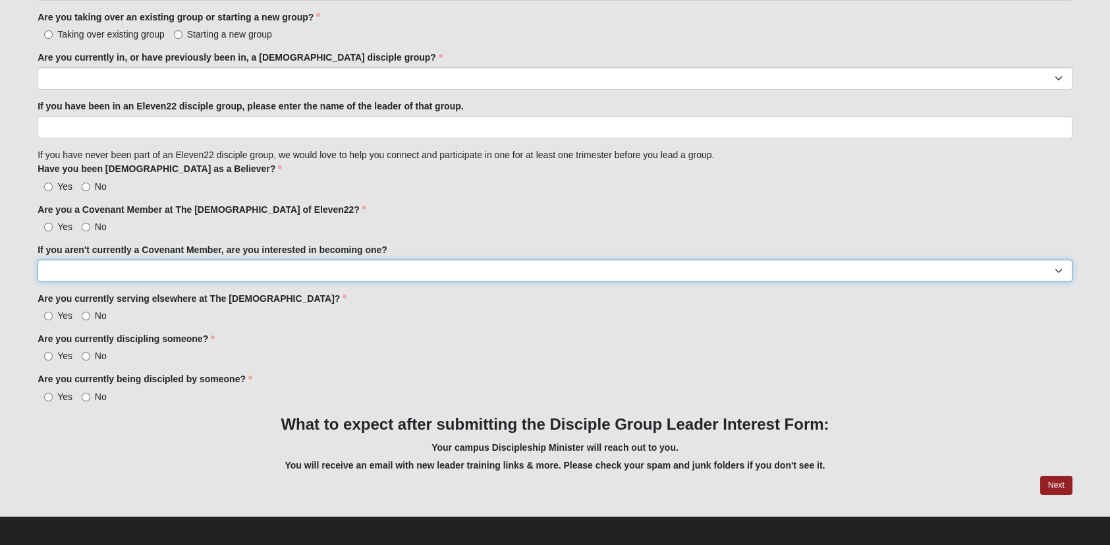
click at [180, 272] on select "Yes No" at bounding box center [555, 271] width 1035 height 22
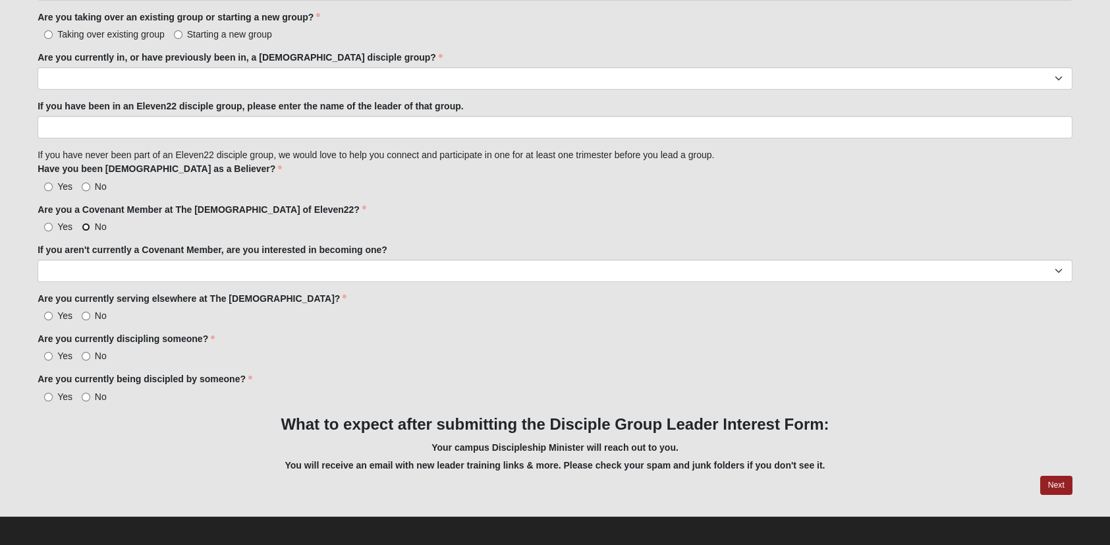
click at [87, 223] on input "No" at bounding box center [86, 227] width 9 height 9
radio input "true"
click at [47, 182] on input "Yes" at bounding box center [48, 186] width 9 height 9
radio input "true"
click at [84, 312] on input "No" at bounding box center [86, 316] width 9 height 9
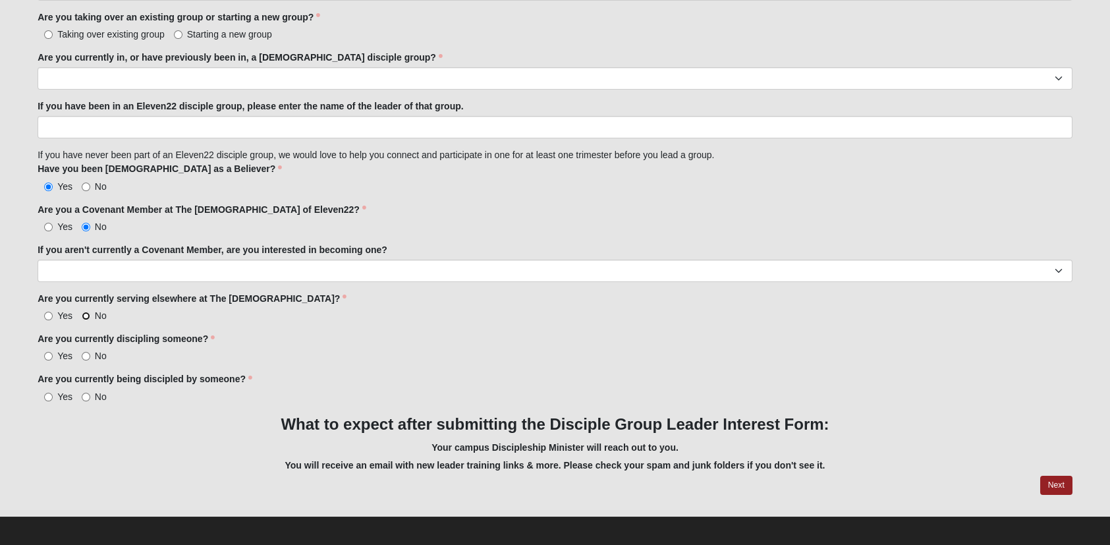
radio input "true"
click at [52, 352] on input "Yes" at bounding box center [48, 356] width 9 height 9
radio input "true"
click at [45, 393] on input "Yes" at bounding box center [48, 397] width 9 height 9
radio input "true"
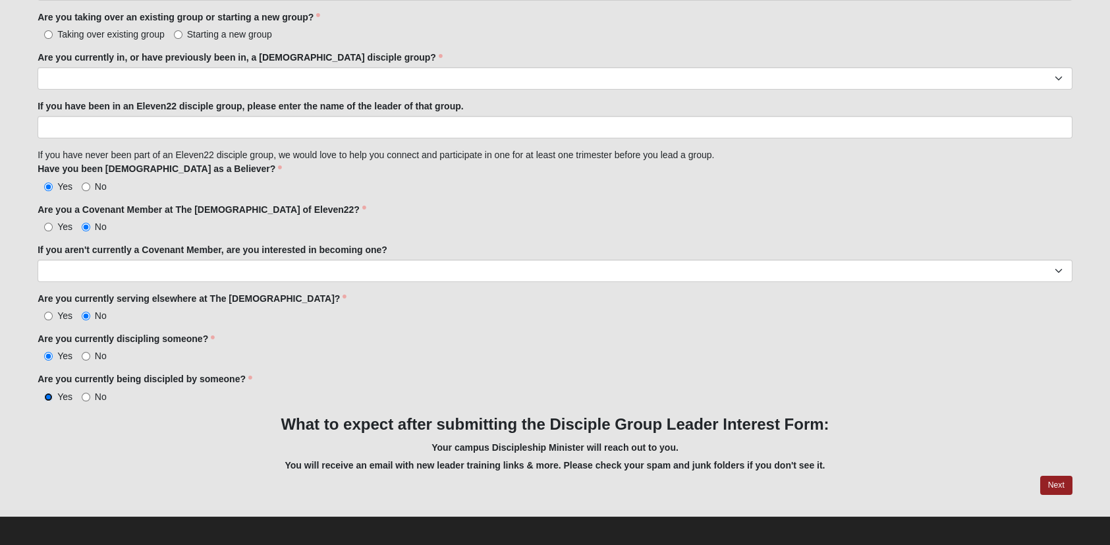
scroll to position [991, 0]
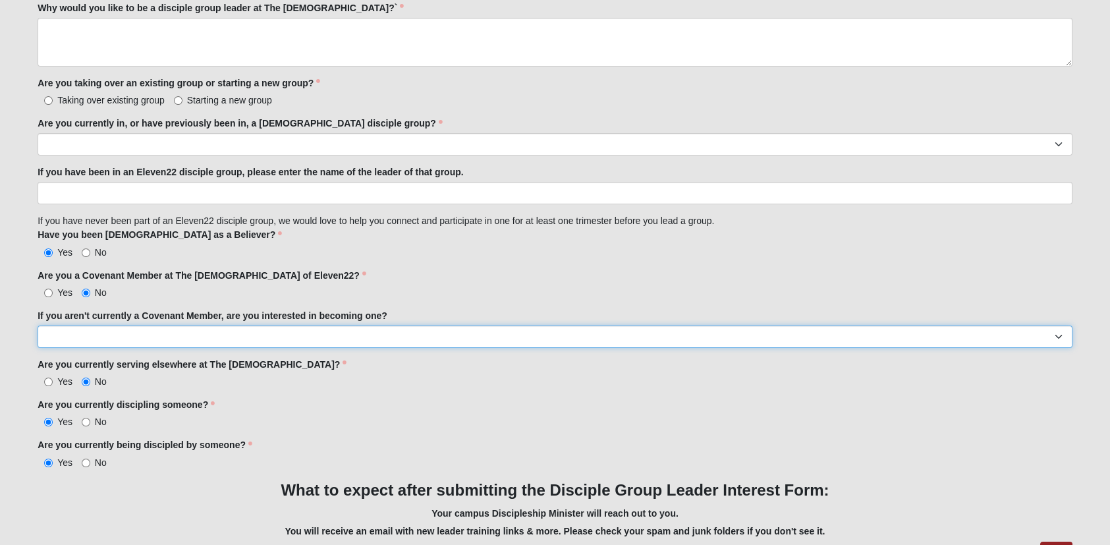
click at [136, 327] on select "Yes No" at bounding box center [555, 336] width 1035 height 22
click at [38, 325] on select "Yes No" at bounding box center [555, 336] width 1035 height 22
click at [140, 329] on select "Yes No" at bounding box center [555, 336] width 1035 height 22
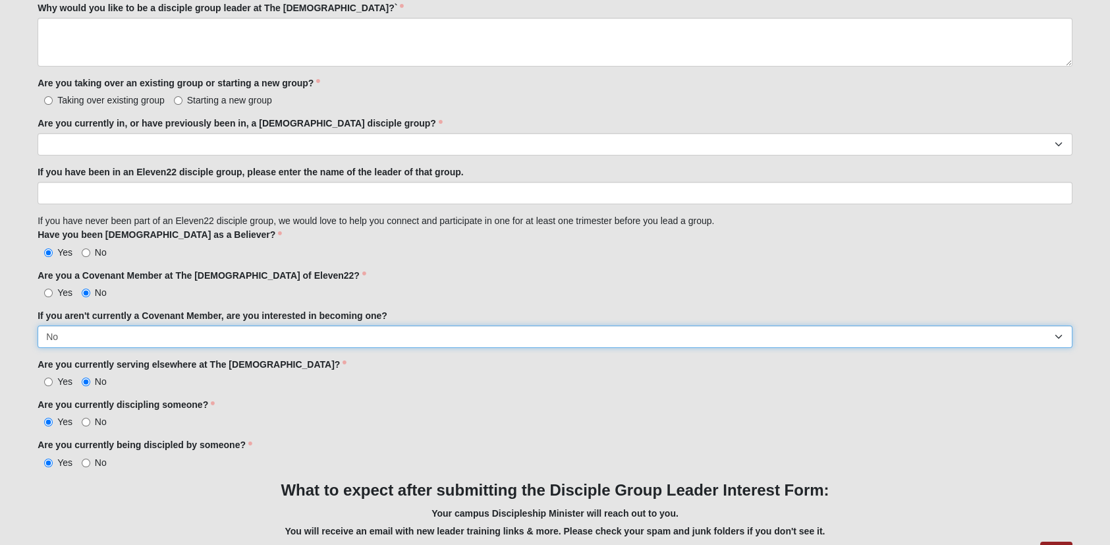
select select "Yes"
click at [38, 325] on select "Yes No" at bounding box center [555, 336] width 1035 height 22
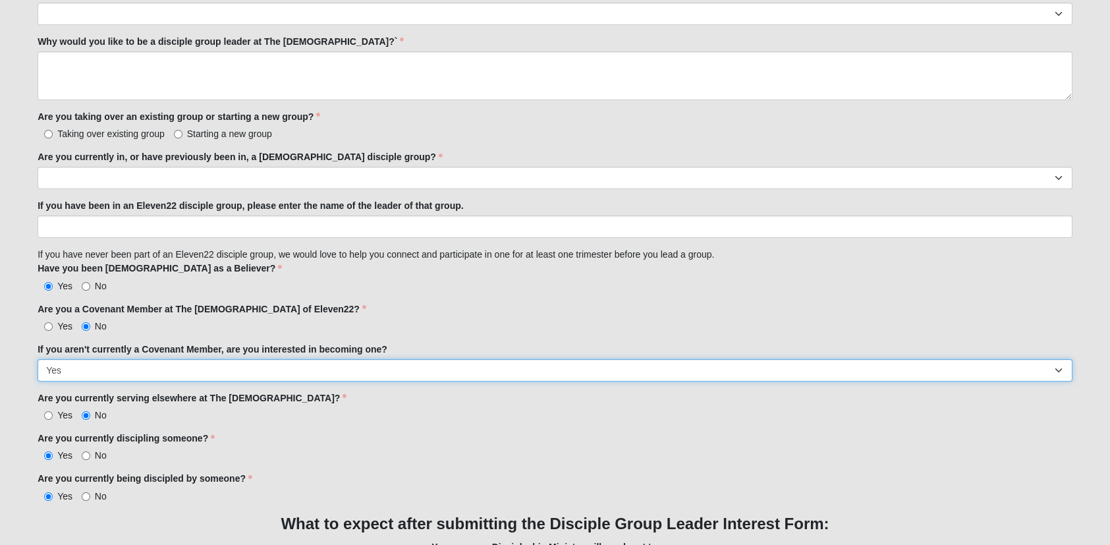
scroll to position [925, 0]
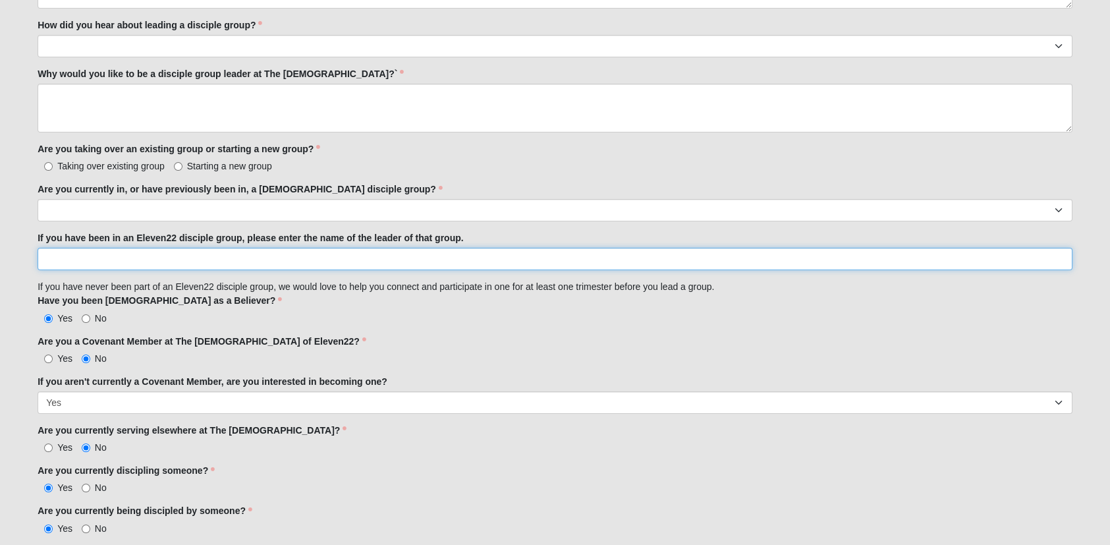
click at [147, 256] on input "If you have been in an Eleven22 disciple group, please enter the name of the le…" at bounding box center [555, 259] width 1035 height 22
type input "Jaime Maury"
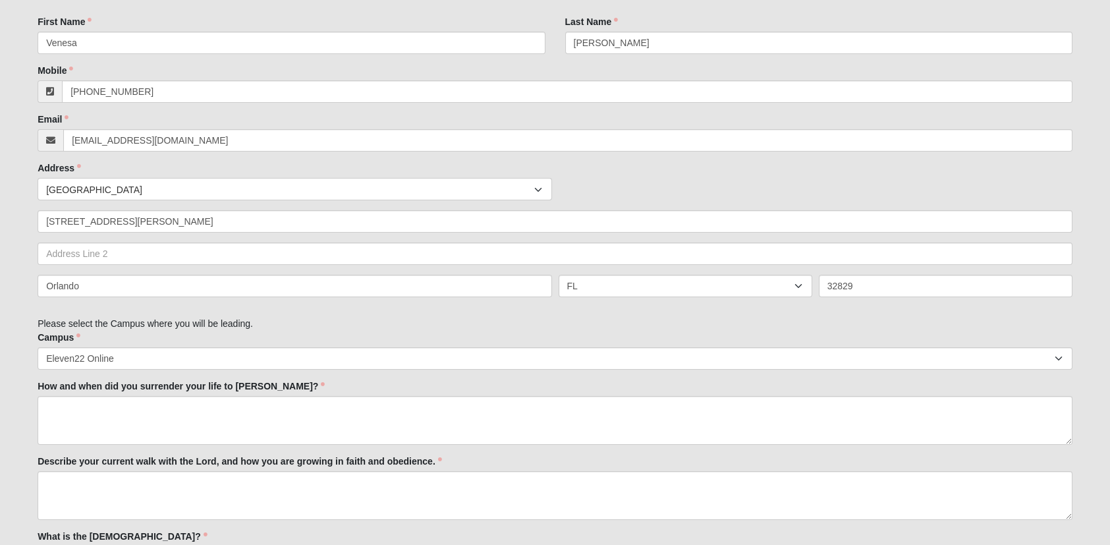
scroll to position [332, 0]
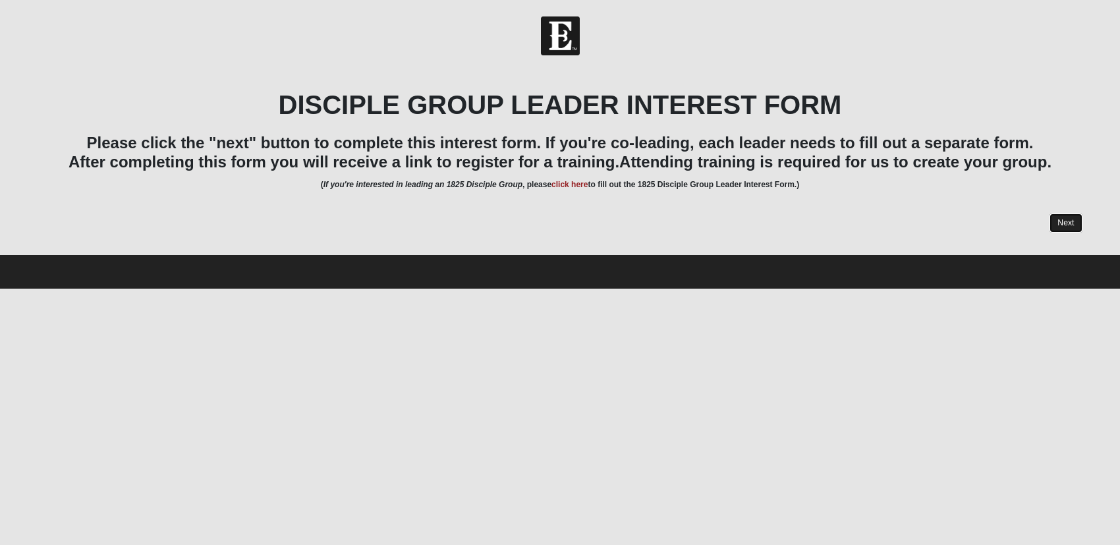
click at [1064, 217] on link "Next" at bounding box center [1065, 222] width 32 height 19
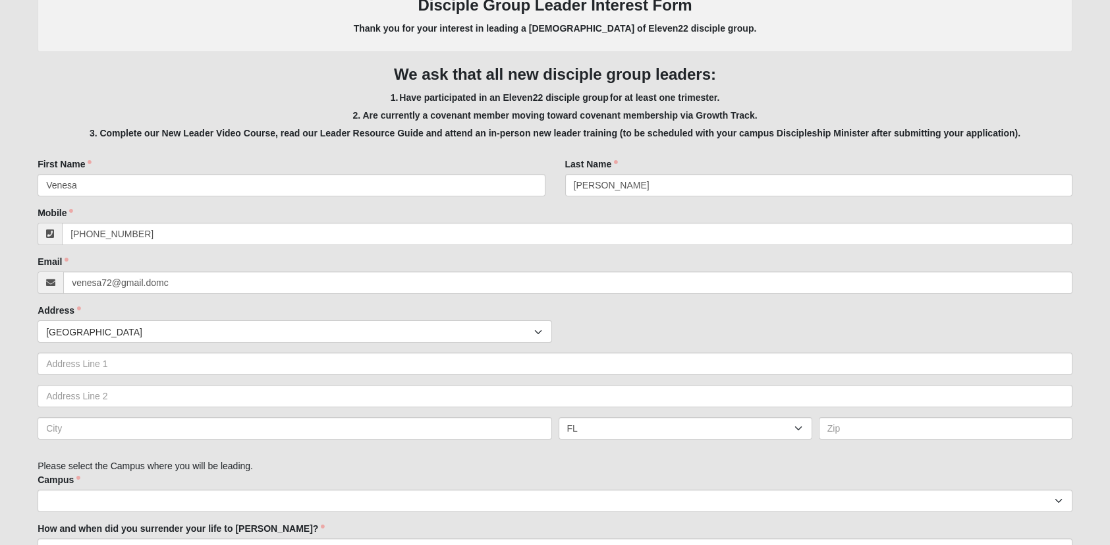
scroll to position [198, 0]
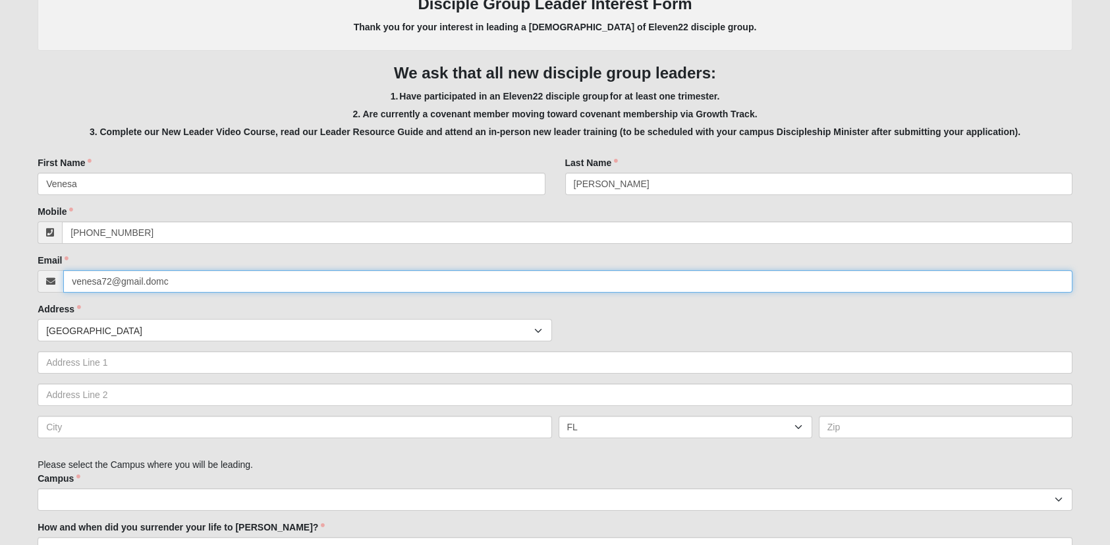
click at [215, 287] on input "venesa72@gmail.domc" at bounding box center [567, 281] width 1009 height 22
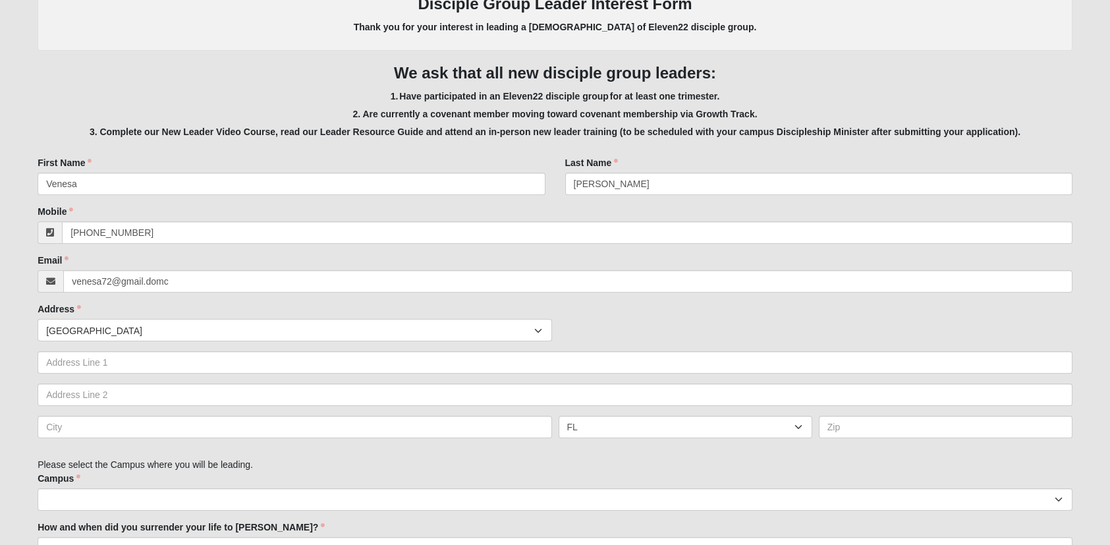
click at [46, 281] on icon at bounding box center [50, 281] width 9 height 9
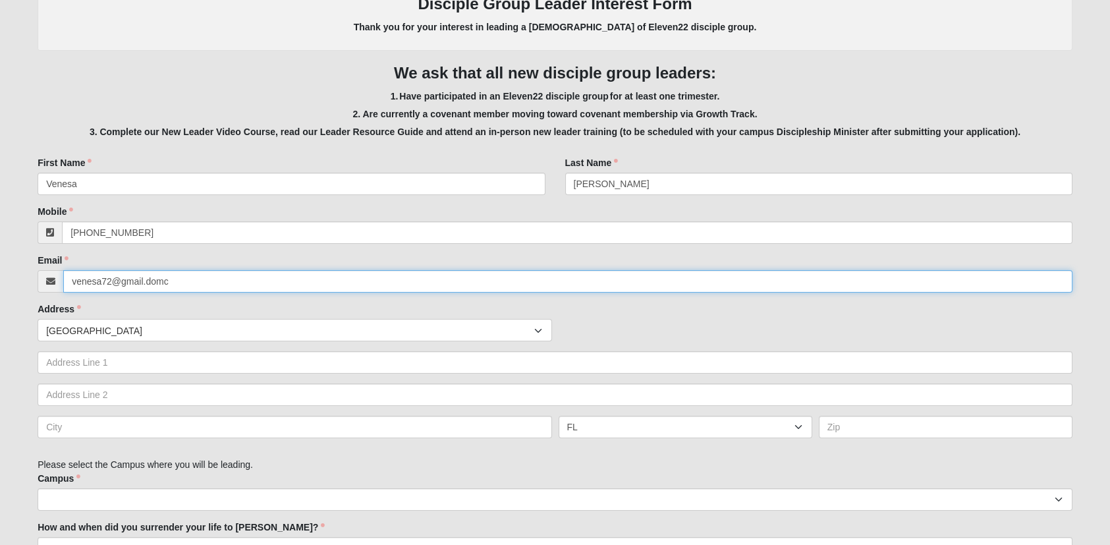
click at [175, 282] on input "venesa72@gmail.domc" at bounding box center [567, 281] width 1009 height 22
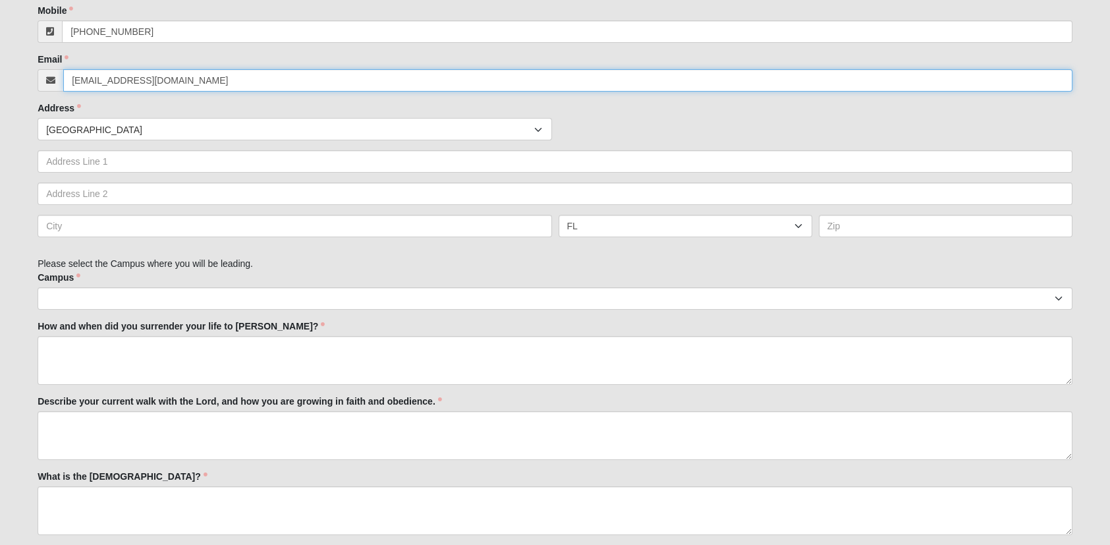
scroll to position [395, 0]
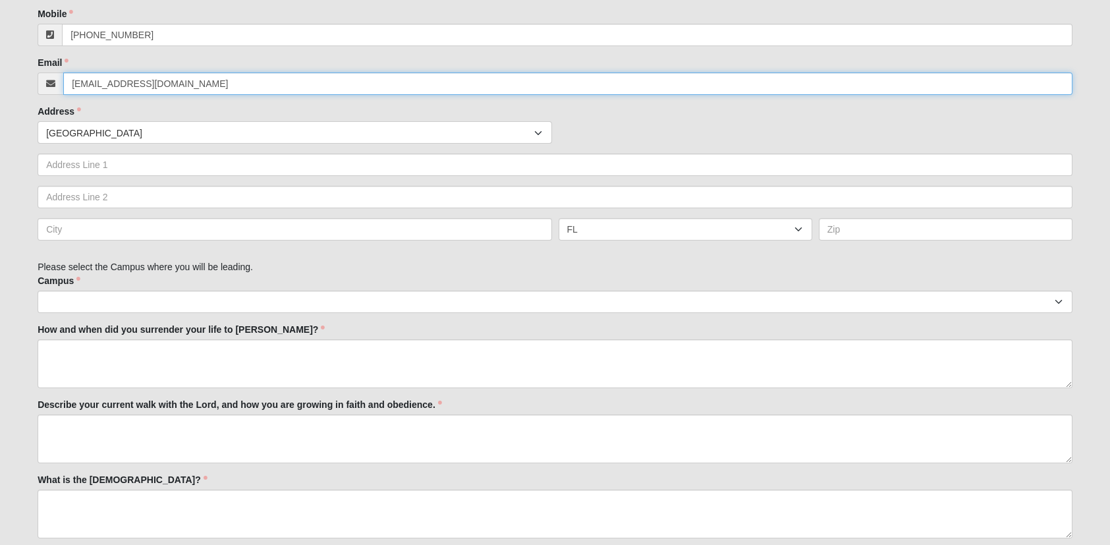
type input "[EMAIL_ADDRESS][DOMAIN_NAME]"
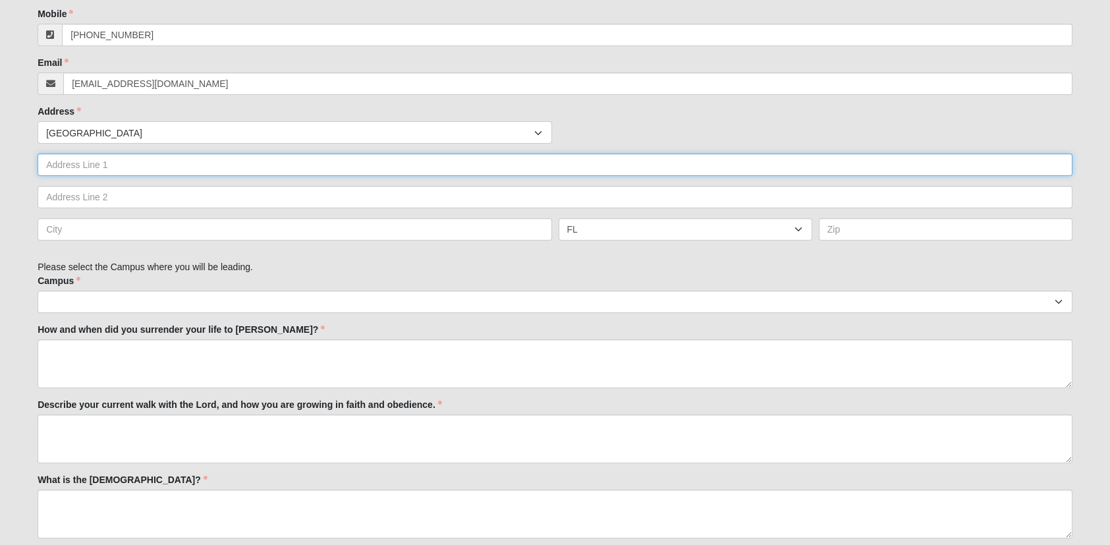
click at [142, 169] on input "text" at bounding box center [555, 165] width 1035 height 22
type input "9045"
